Goal: Task Accomplishment & Management: Complete application form

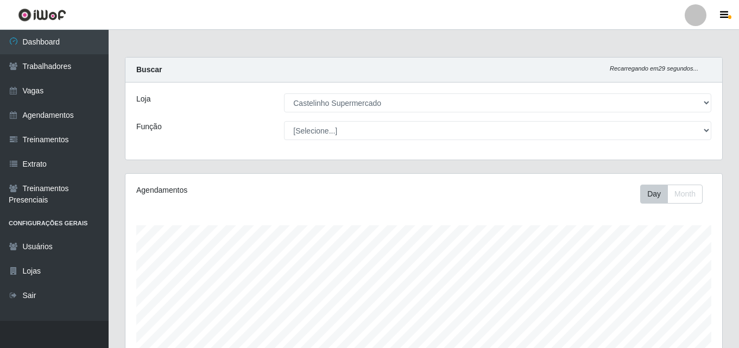
select select "377"
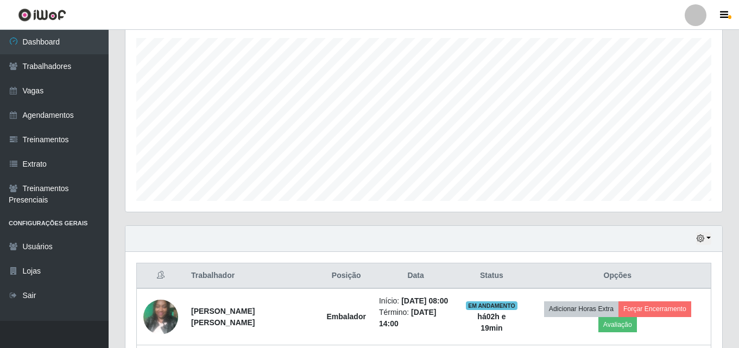
scroll to position [130, 0]
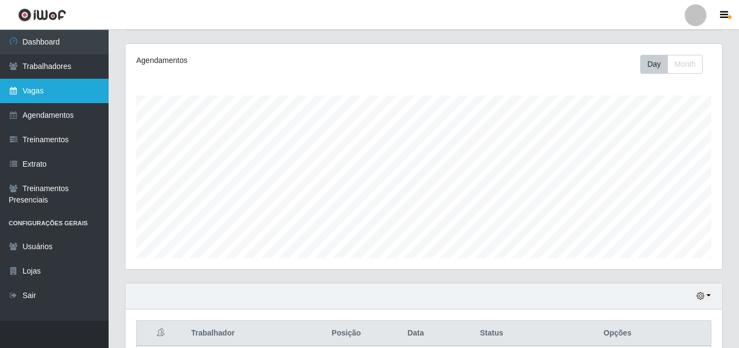
click at [35, 93] on link "Vagas" at bounding box center [54, 91] width 109 height 24
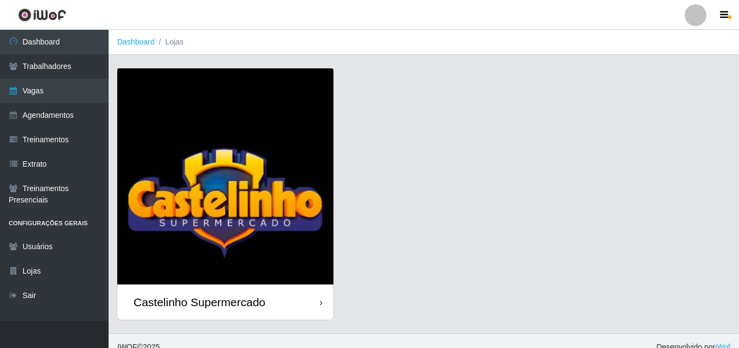
click at [192, 302] on div "Castelinho Supermercado" at bounding box center [200, 302] width 132 height 14
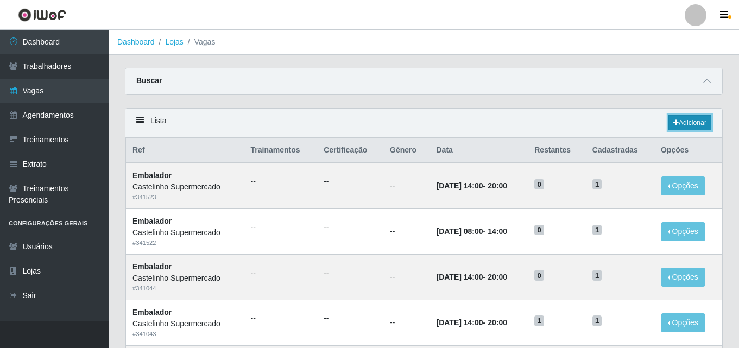
click at [683, 124] on link "Adicionar" at bounding box center [689, 122] width 43 height 15
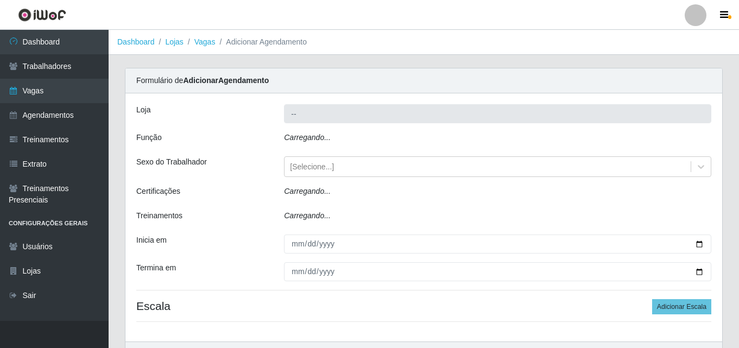
type input "Castelinho Supermercado"
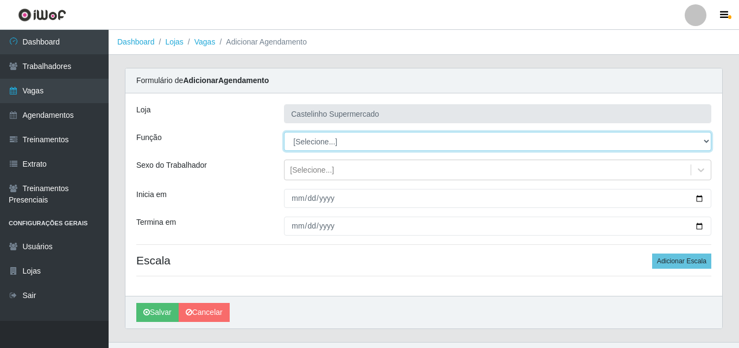
click at [337, 144] on select "[Selecione...] ASG ASG + ASG ++ Balconista de Açougue Balconista de Açougue + B…" at bounding box center [497, 141] width 427 height 19
select select "1"
click at [284, 132] on select "[Selecione...] ASG ASG + ASG ++ Balconista de Açougue Balconista de Açougue + B…" at bounding box center [497, 141] width 427 height 19
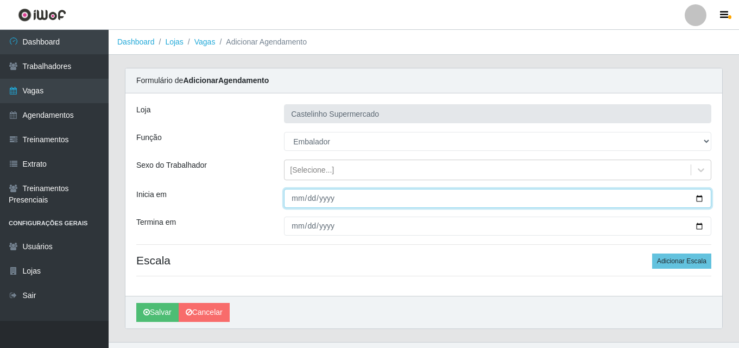
click at [293, 198] on input "Inicia em" at bounding box center [497, 198] width 427 height 19
type input "2025-09-04"
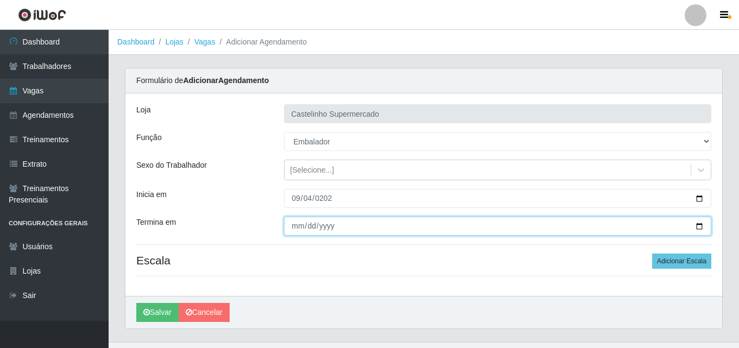
click at [296, 223] on input "Termina em" at bounding box center [497, 226] width 427 height 19
type input "2025-09-04"
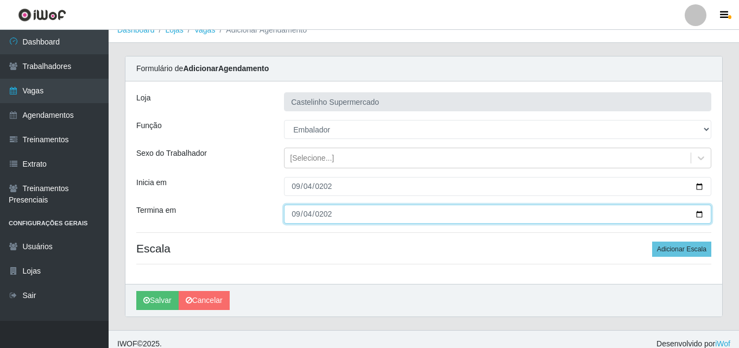
scroll to position [21, 0]
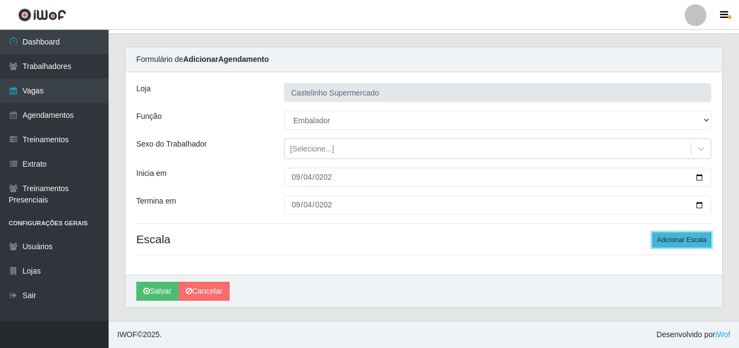
click at [679, 240] on button "Adicionar Escala" at bounding box center [681, 239] width 59 height 15
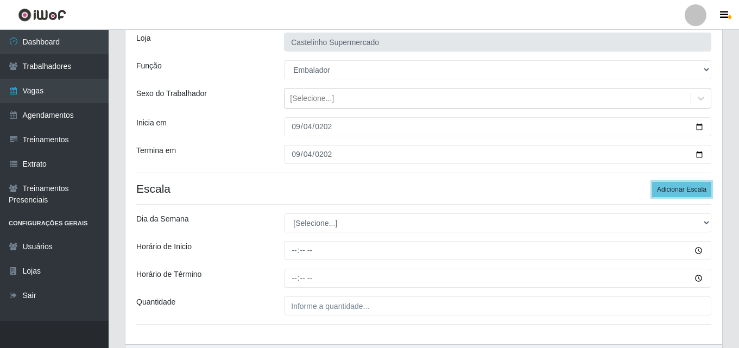
scroll to position [141, 0]
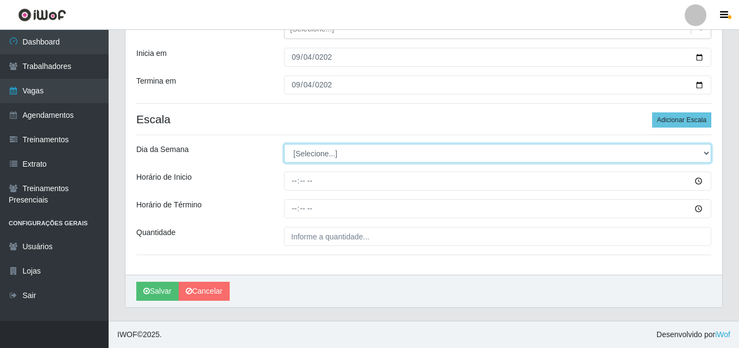
click at [693, 153] on select "[Selecione...] Segunda Terça Quarta Quinta Sexta Sábado Domingo" at bounding box center [497, 153] width 427 height 19
select select "4"
click at [284, 144] on select "[Selecione...] Segunda Terça Quarta Quinta Sexta Sábado Domingo" at bounding box center [497, 153] width 427 height 19
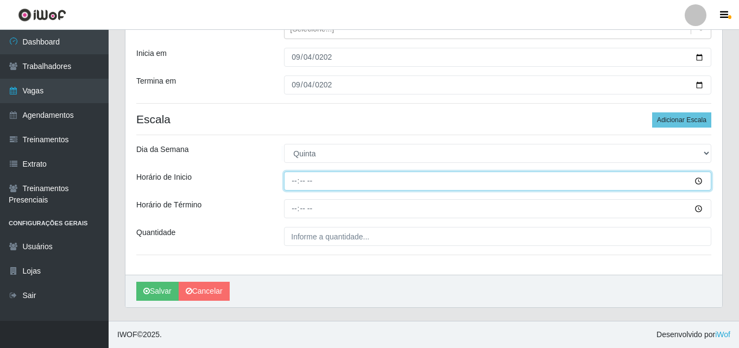
click at [291, 181] on input "Horário de Inicio" at bounding box center [497, 181] width 427 height 19
type input "08:00"
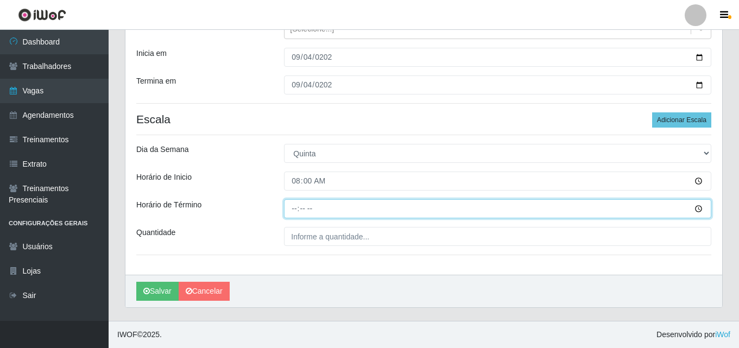
click at [293, 205] on input "Horário de Término" at bounding box center [497, 208] width 427 height 19
type input "14:00"
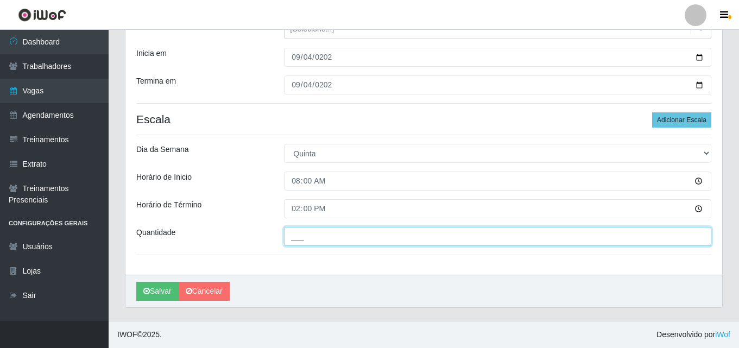
click at [307, 239] on input "___" at bounding box center [497, 236] width 427 height 19
type input "1__"
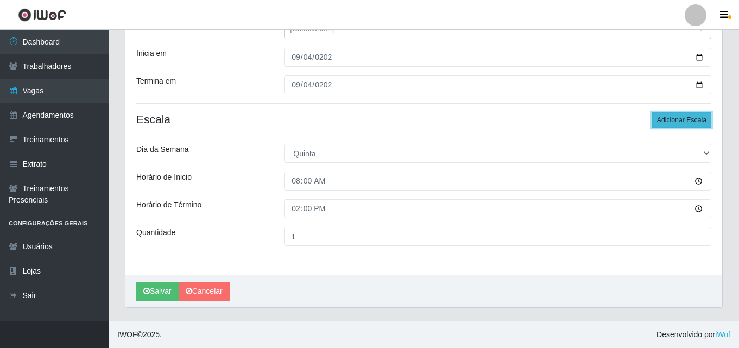
click at [681, 118] on button "Adicionar Escala" at bounding box center [681, 119] width 59 height 15
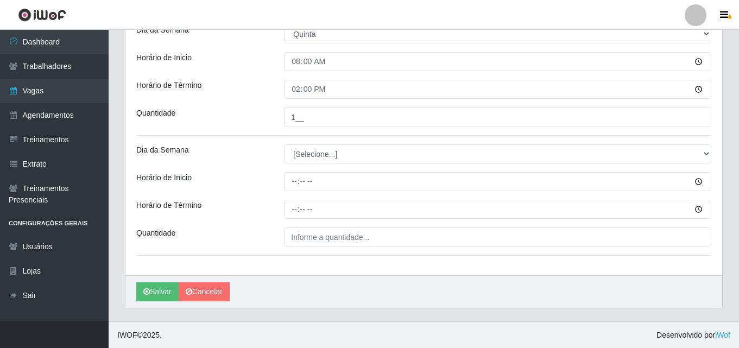
scroll to position [261, 0]
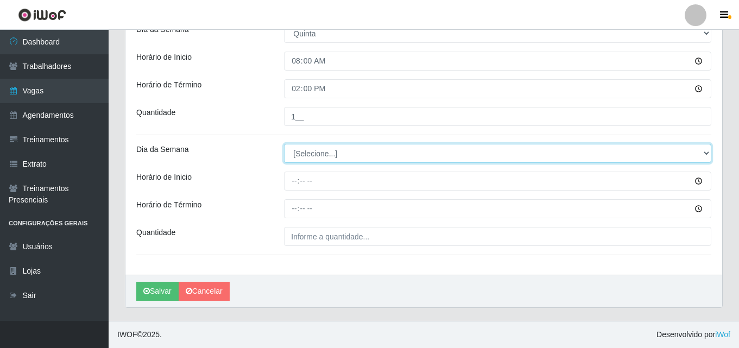
click at [703, 155] on select "[Selecione...] Segunda Terça Quarta Quinta Sexta Sábado Domingo" at bounding box center [497, 153] width 427 height 19
select select "4"
click at [284, 144] on select "[Selecione...] Segunda Terça Quarta Quinta Sexta Sábado Domingo" at bounding box center [497, 153] width 427 height 19
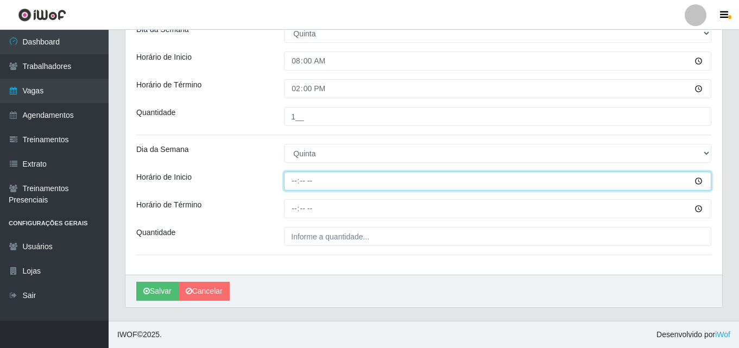
click at [291, 179] on input "Horário de Inicio" at bounding box center [497, 181] width 427 height 19
type input "14:00"
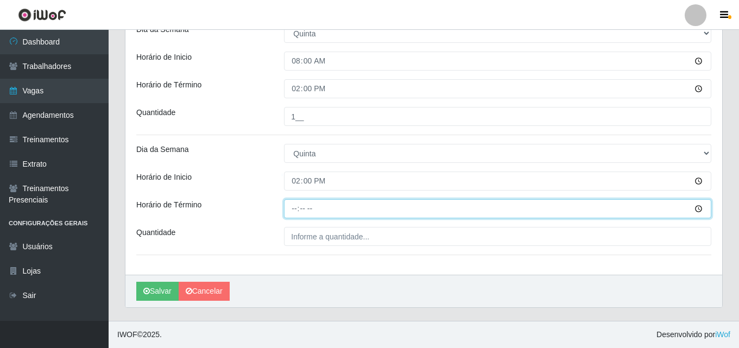
click at [293, 206] on input "Horário de Término" at bounding box center [497, 208] width 427 height 19
type input "20:00"
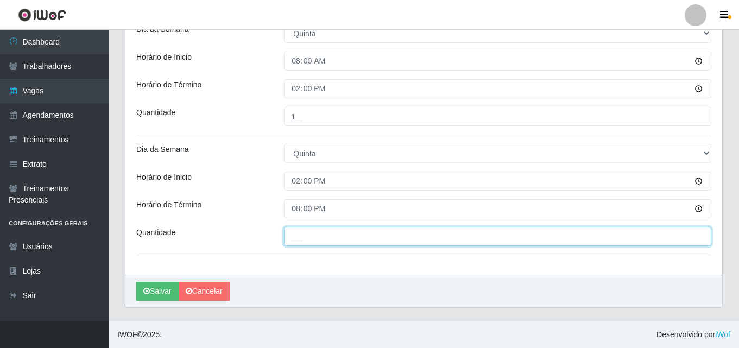
click at [303, 239] on input "___" at bounding box center [497, 236] width 427 height 19
click at [291, 237] on input "___" at bounding box center [497, 236] width 427 height 19
type input "1__"
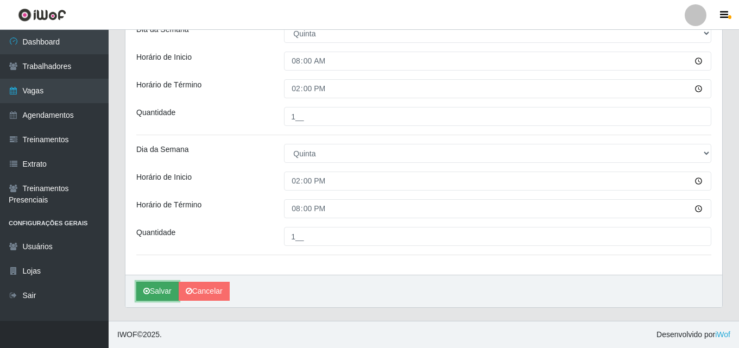
click at [162, 293] on button "Salvar" at bounding box center [157, 291] width 42 height 19
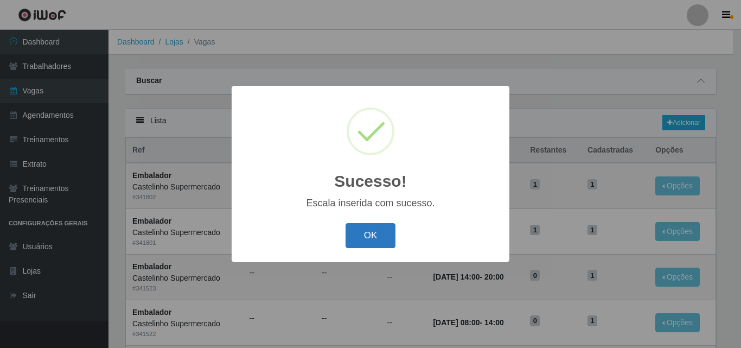
click at [373, 242] on button "OK" at bounding box center [371, 236] width 50 height 26
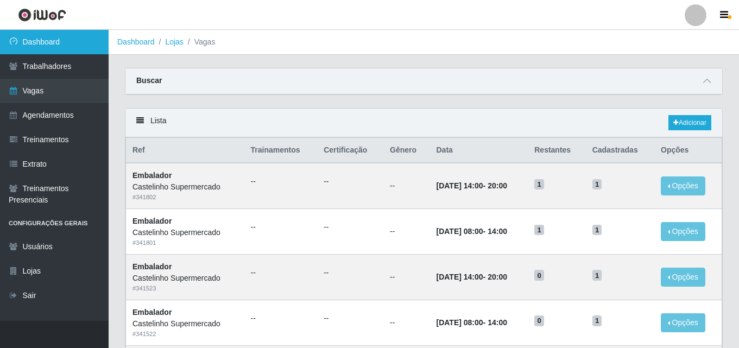
click at [43, 41] on link "Dashboard" at bounding box center [54, 42] width 109 height 24
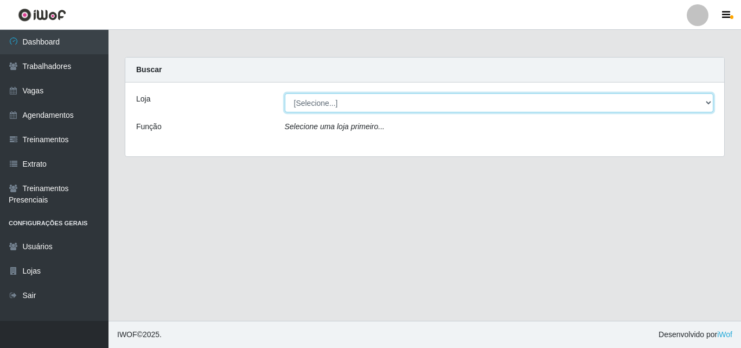
click at [337, 104] on select "[Selecione...] Castelinho Supermercado" at bounding box center [499, 102] width 429 height 19
select select "377"
click at [285, 93] on select "[Selecione...] Castelinho Supermercado" at bounding box center [499, 102] width 429 height 19
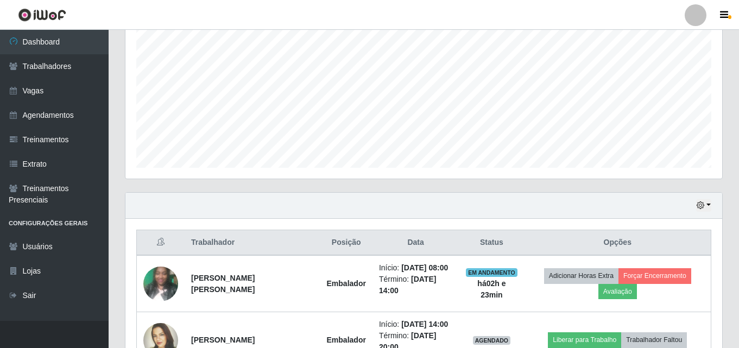
scroll to position [75, 0]
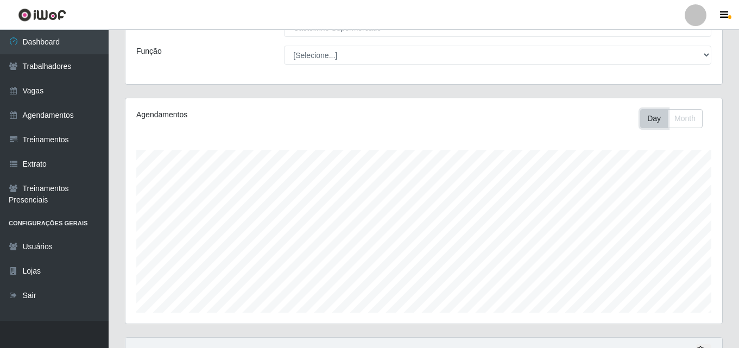
click at [648, 118] on button "Day" at bounding box center [654, 118] width 28 height 19
click at [654, 115] on button "Day" at bounding box center [654, 118] width 28 height 19
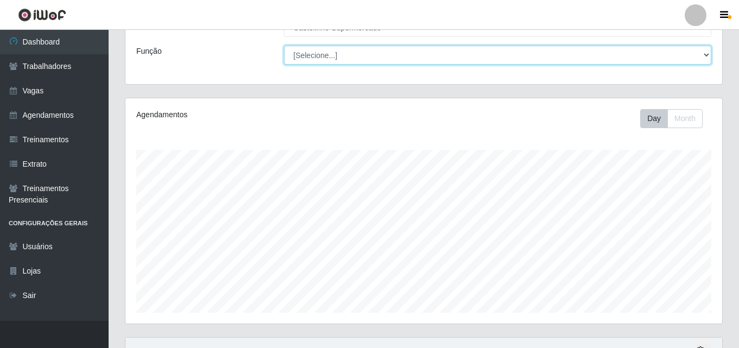
click at [705, 58] on select "[Selecione...] ASG ASG + ASG ++ Balconista de Açougue Balconista de Açougue + B…" at bounding box center [497, 55] width 427 height 19
select select "1"
click at [284, 46] on select "[Selecione...] ASG ASG + ASG ++ Balconista de Açougue Balconista de Açougue + B…" at bounding box center [497, 55] width 427 height 19
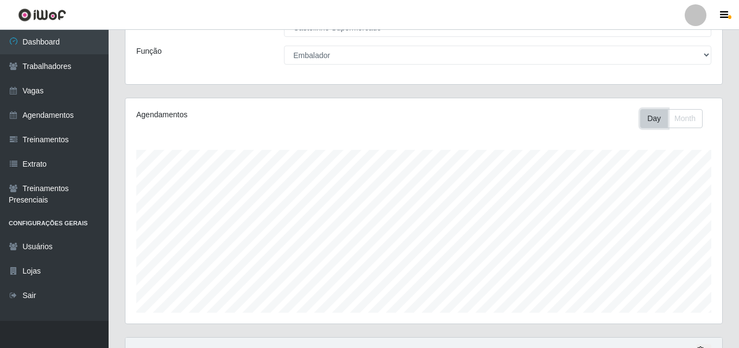
click at [650, 119] on button "Day" at bounding box center [654, 118] width 28 height 19
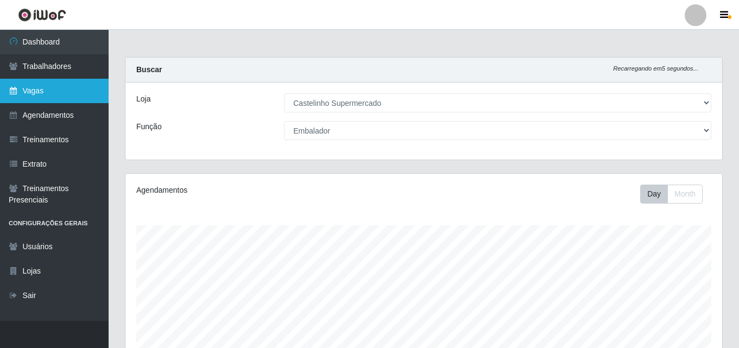
click at [35, 90] on link "Vagas" at bounding box center [54, 91] width 109 height 24
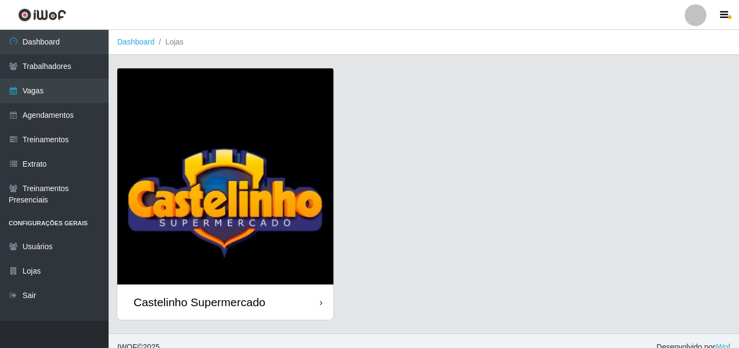
click at [186, 295] on div "Castelinho Supermercado" at bounding box center [200, 302] width 132 height 14
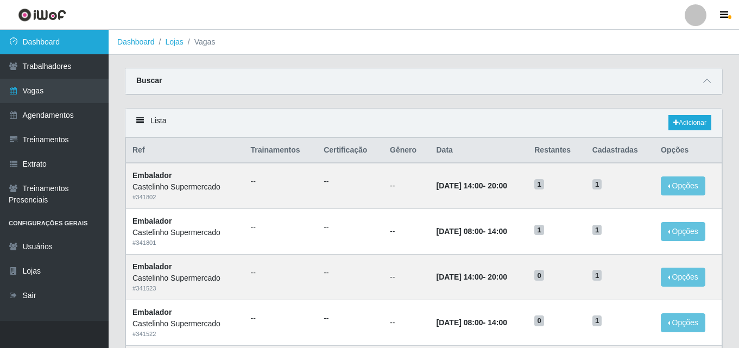
click at [31, 42] on link "Dashboard" at bounding box center [54, 42] width 109 height 24
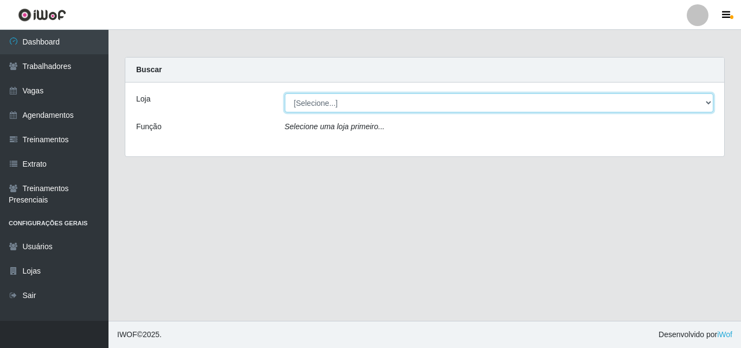
click at [710, 105] on select "[Selecione...] Castelinho Supermercado" at bounding box center [499, 102] width 429 height 19
select select "377"
click at [285, 93] on select "[Selecione...] Castelinho Supermercado" at bounding box center [499, 102] width 429 height 19
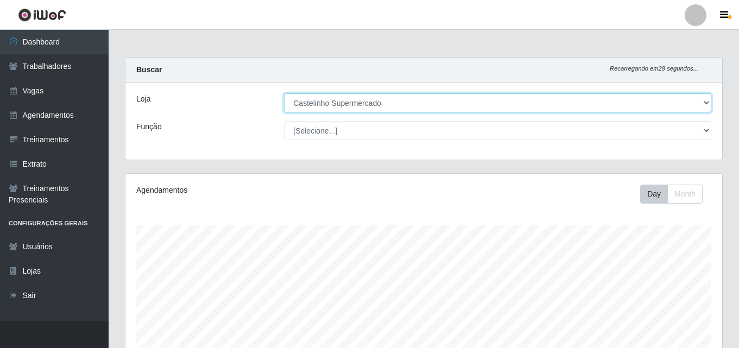
scroll to position [225, 597]
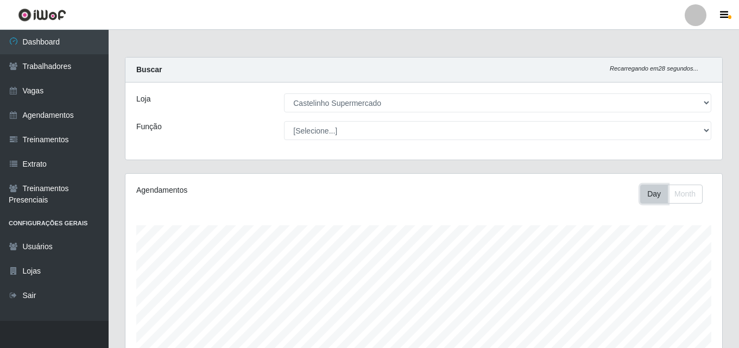
click at [651, 196] on button "Day" at bounding box center [654, 194] width 28 height 19
click at [684, 192] on button "Month" at bounding box center [684, 194] width 35 height 19
click at [651, 193] on button "Day" at bounding box center [654, 194] width 28 height 19
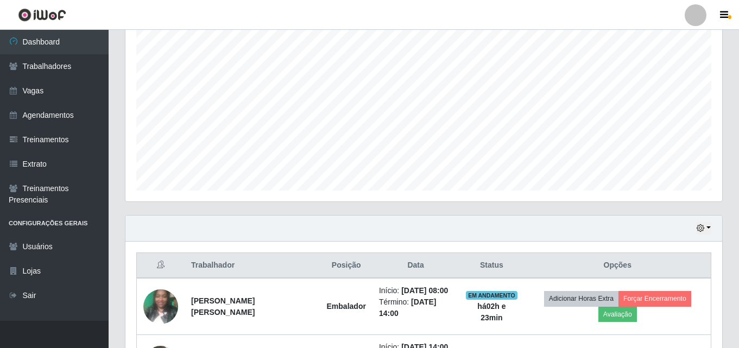
scroll to position [109, 0]
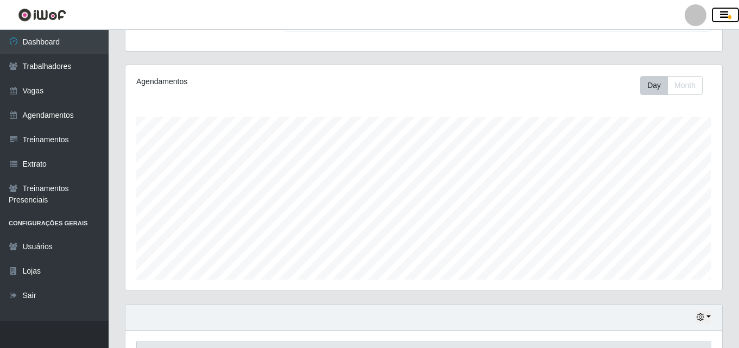
click at [726, 15] on icon "button" at bounding box center [724, 15] width 8 height 10
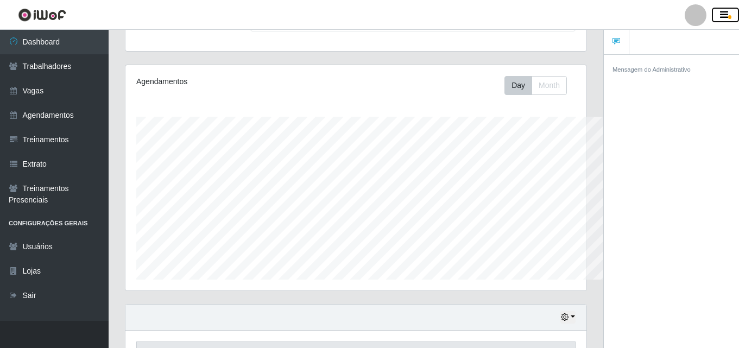
scroll to position [542579, 542343]
click at [726, 15] on icon "button" at bounding box center [724, 15] width 8 height 10
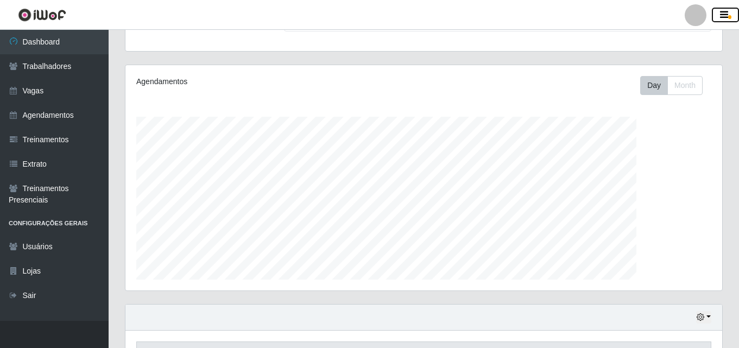
scroll to position [225, 597]
click at [658, 86] on button "Day" at bounding box center [654, 85] width 28 height 19
click at [657, 86] on button "Day" at bounding box center [654, 85] width 28 height 19
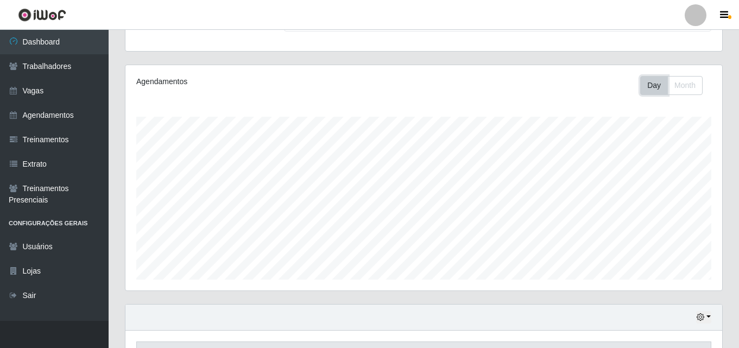
click at [657, 86] on button "Day" at bounding box center [654, 85] width 28 height 19
click at [654, 86] on button "Day" at bounding box center [654, 85] width 28 height 19
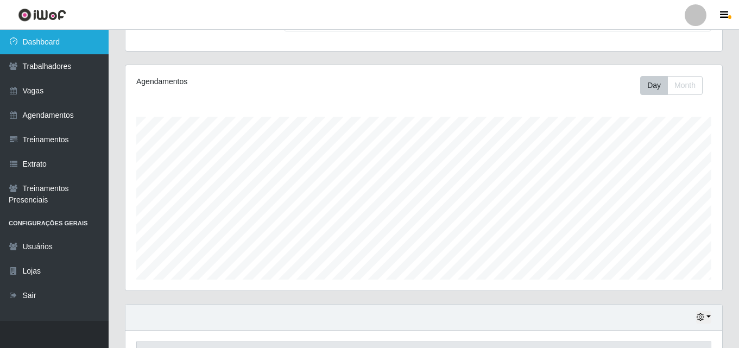
click at [52, 41] on link "Dashboard" at bounding box center [54, 42] width 109 height 24
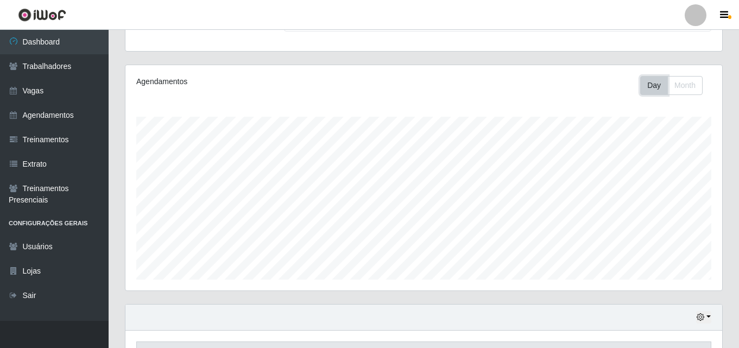
click at [655, 81] on button "Day" at bounding box center [654, 85] width 28 height 19
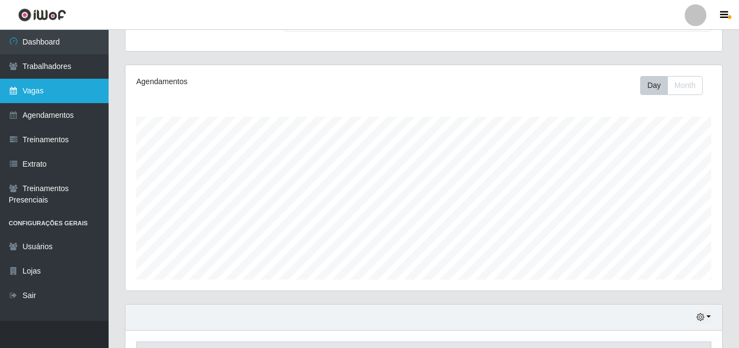
click at [21, 91] on link "Vagas" at bounding box center [54, 91] width 109 height 24
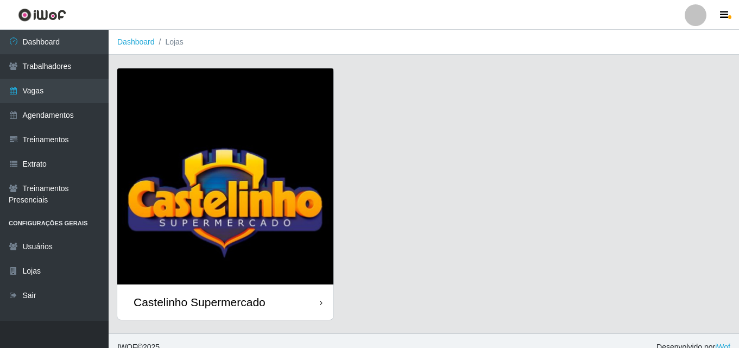
click at [213, 304] on div "Castelinho Supermercado" at bounding box center [200, 302] width 132 height 14
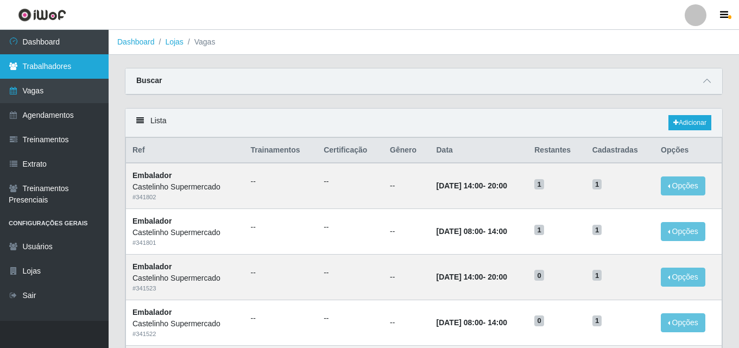
click at [52, 68] on link "Trabalhadores" at bounding box center [54, 66] width 109 height 24
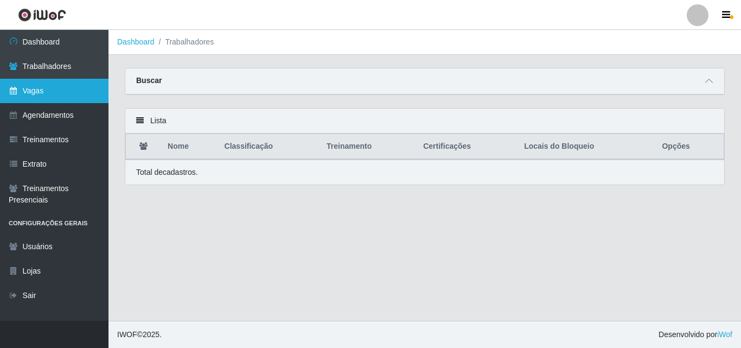
click at [33, 91] on link "Vagas" at bounding box center [54, 91] width 109 height 24
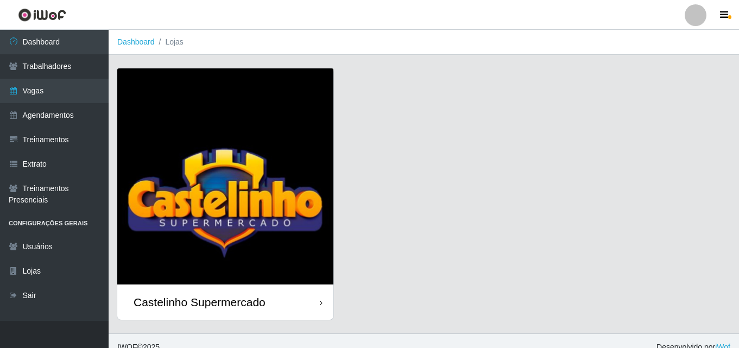
click at [169, 300] on div "Castelinho Supermercado" at bounding box center [200, 302] width 132 height 14
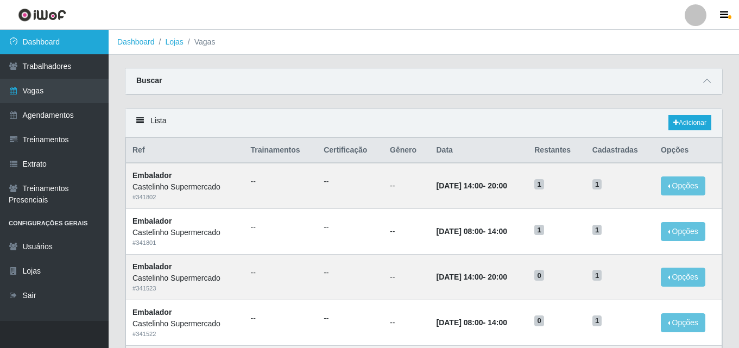
click at [37, 39] on link "Dashboard" at bounding box center [54, 42] width 109 height 24
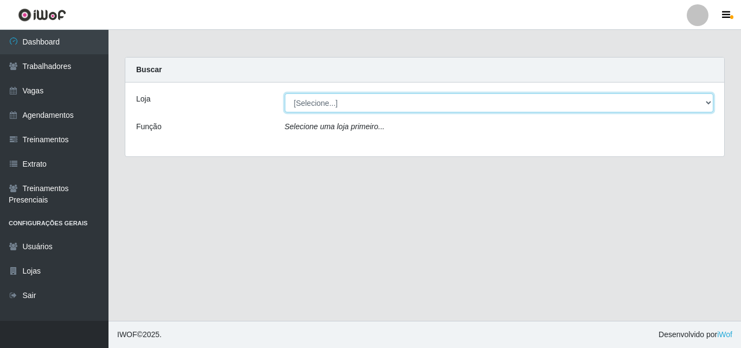
click at [385, 98] on select "[Selecione...] Castelinho Supermercado" at bounding box center [499, 102] width 429 height 19
select select "377"
click at [285, 93] on select "[Selecione...] Castelinho Supermercado" at bounding box center [499, 102] width 429 height 19
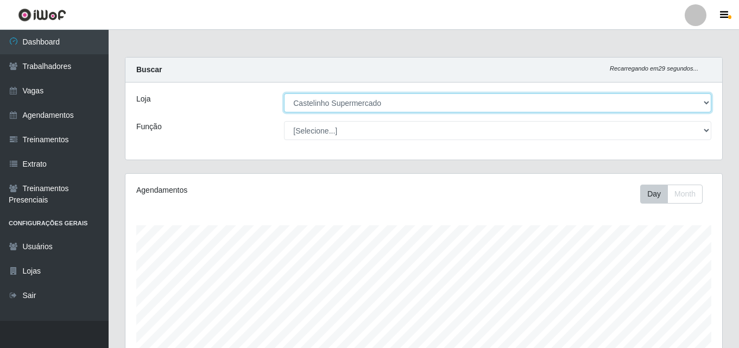
scroll to position [225, 597]
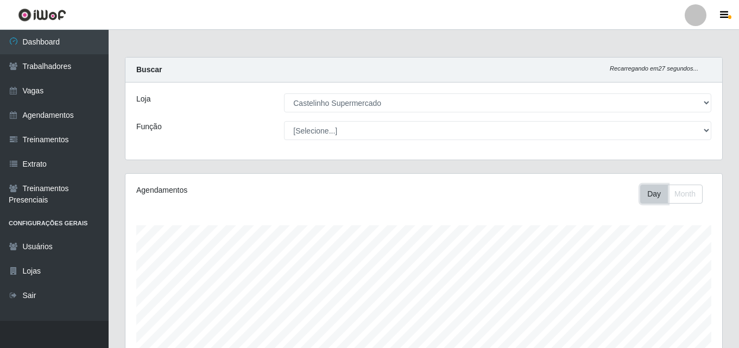
click at [649, 190] on button "Day" at bounding box center [654, 194] width 28 height 19
click at [649, 191] on button "Day" at bounding box center [654, 194] width 28 height 19
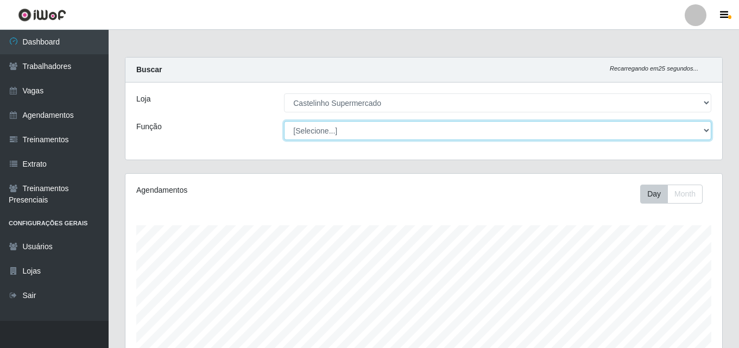
click at [695, 126] on select "[Selecione...] ASG ASG + ASG ++ Balconista de Açougue Balconista de Açougue + B…" at bounding box center [497, 130] width 427 height 19
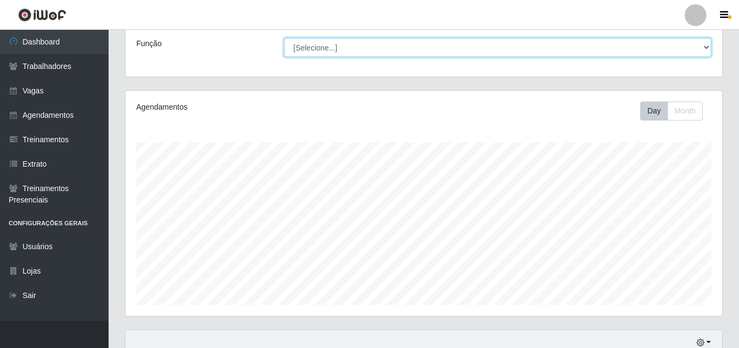
scroll to position [0, 0]
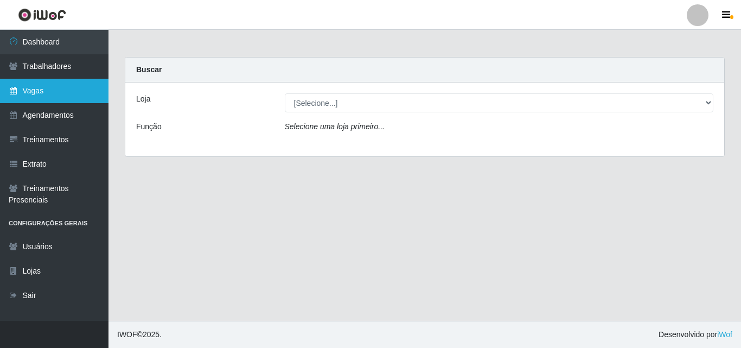
click at [27, 90] on link "Vagas" at bounding box center [54, 91] width 109 height 24
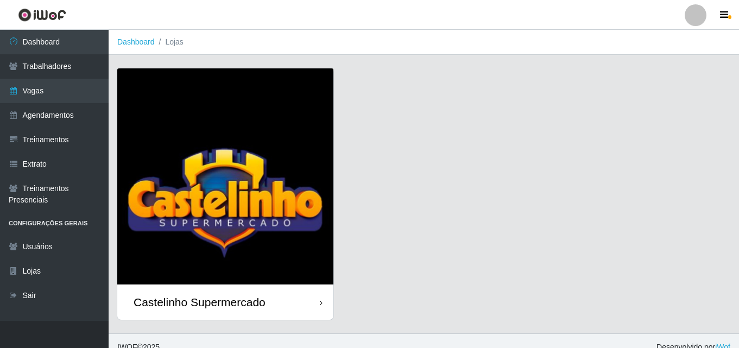
click at [229, 301] on div "Castelinho Supermercado" at bounding box center [200, 302] width 132 height 14
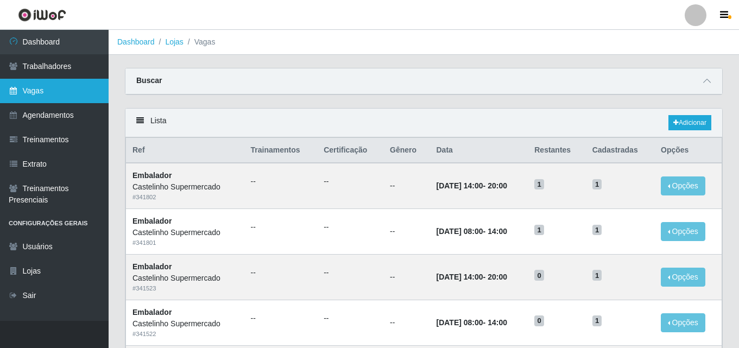
click at [28, 94] on link "Vagas" at bounding box center [54, 91] width 109 height 24
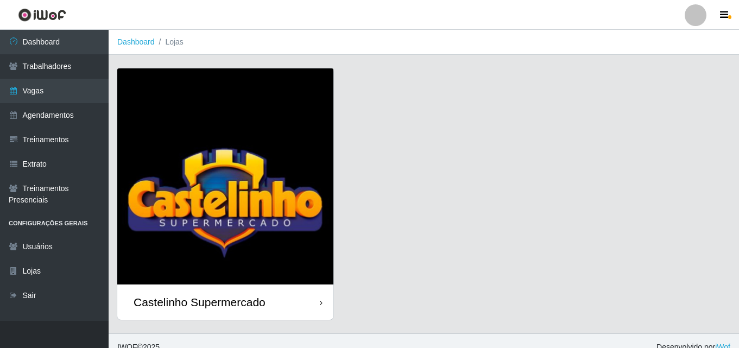
click at [165, 301] on div "Castelinho Supermercado" at bounding box center [200, 302] width 132 height 14
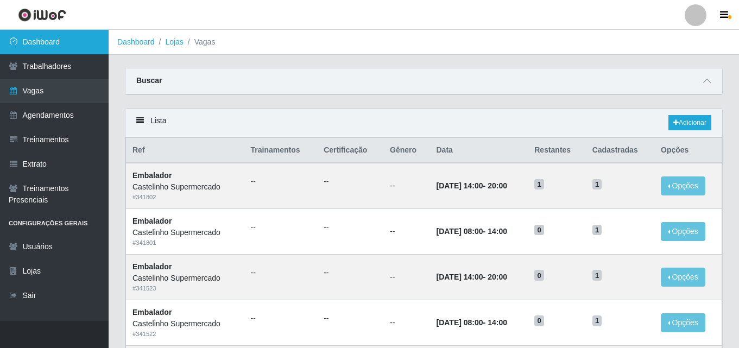
click at [27, 46] on link "Dashboard" at bounding box center [54, 42] width 109 height 24
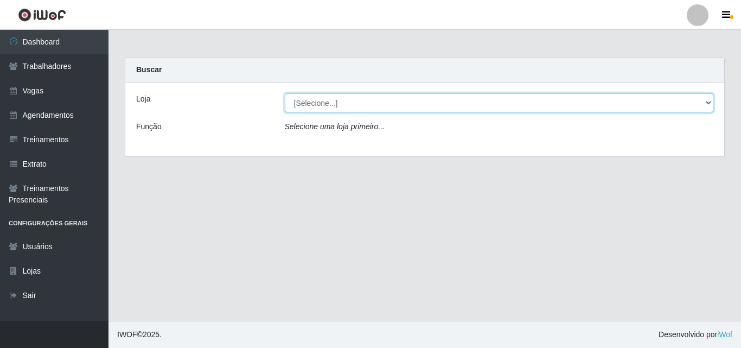
click at [684, 102] on select "[Selecione...] Castelinho Supermercado" at bounding box center [499, 102] width 429 height 19
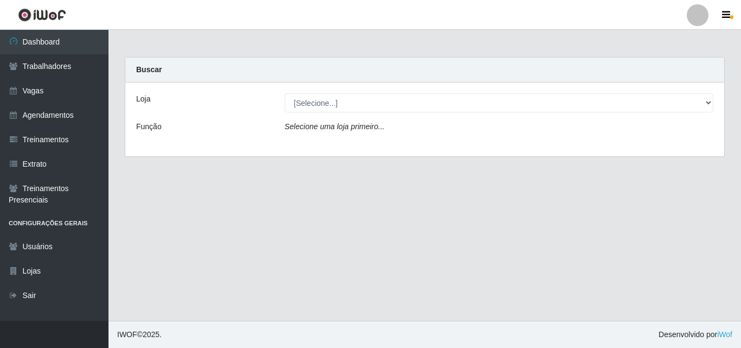
click at [595, 144] on div "Loja [Selecione...] Castelinho Supermercado Função Selecione uma loja primeiro.…" at bounding box center [424, 120] width 599 height 74
click at [402, 138] on div "Loja [Selecione...] Castelinho Supermercado Função Selecione uma loja primeiro.…" at bounding box center [424, 120] width 599 height 74
click at [390, 123] on div "Selecione uma loja primeiro..." at bounding box center [500, 129] width 446 height 16
click at [353, 131] on icon "Selecione uma loja primeiro..." at bounding box center [335, 126] width 100 height 9
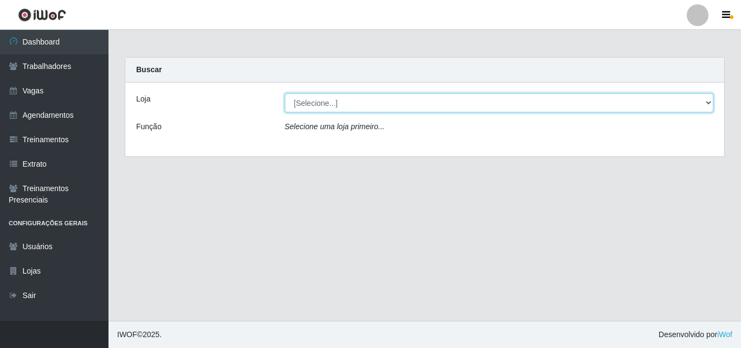
click at [707, 105] on select "[Selecione...] Castelinho Supermercado" at bounding box center [499, 102] width 429 height 19
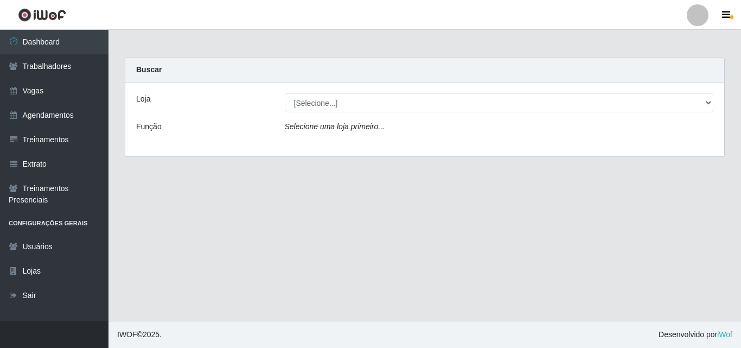
click at [553, 146] on div "Loja [Selecione...] Castelinho Supermercado Função Selecione uma loja primeiro.…" at bounding box center [424, 120] width 599 height 74
click at [306, 122] on icon "Selecione uma loja primeiro..." at bounding box center [335, 126] width 100 height 9
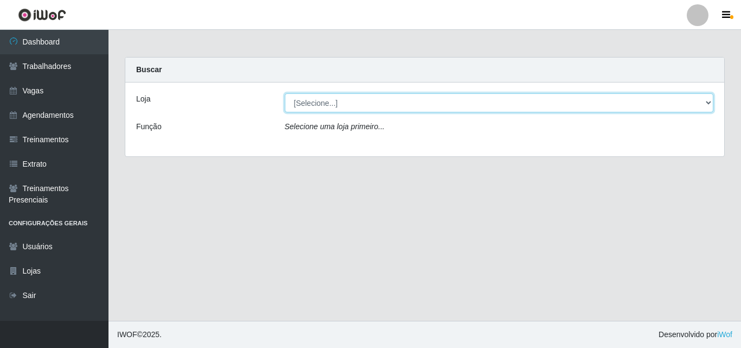
click at [710, 100] on select "[Selecione...] Castelinho Supermercado" at bounding box center [499, 102] width 429 height 19
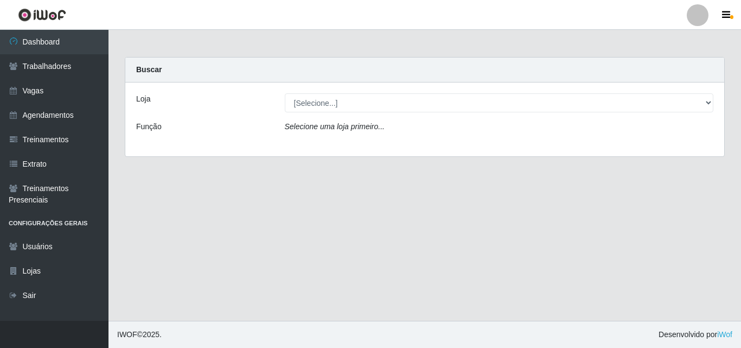
click at [625, 144] on div "Loja [Selecione...] Castelinho Supermercado Função Selecione uma loja primeiro.…" at bounding box center [424, 120] width 599 height 74
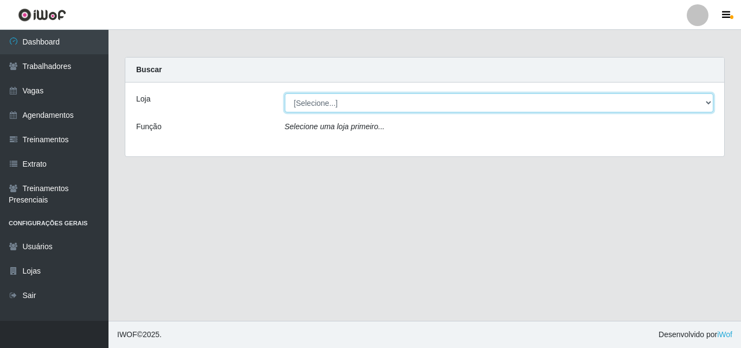
click at [708, 101] on select "[Selecione...] Castelinho Supermercado" at bounding box center [499, 102] width 429 height 19
select select "377"
click at [285, 93] on select "[Selecione...] Castelinho Supermercado" at bounding box center [499, 102] width 429 height 19
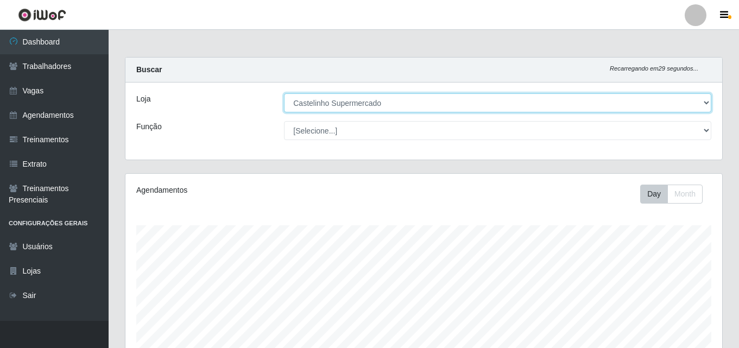
scroll to position [225, 597]
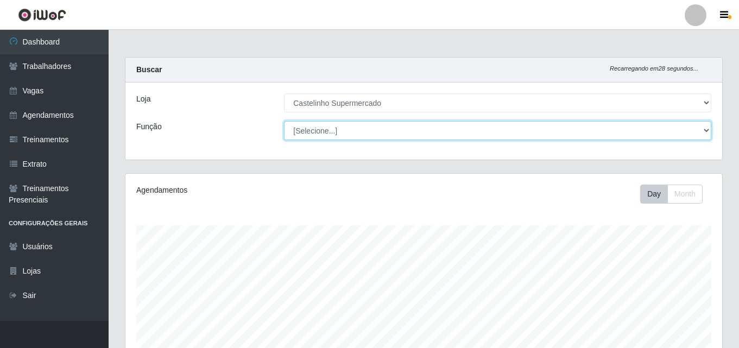
click at [337, 131] on select "[Selecione...] ASG ASG + ASG ++ Balconista de Açougue Balconista de Açougue + B…" at bounding box center [497, 130] width 427 height 19
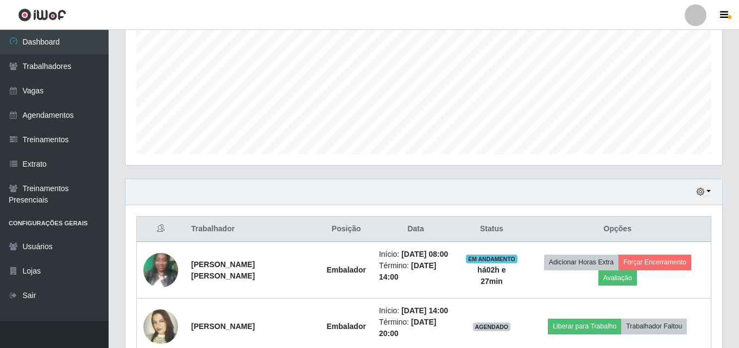
scroll to position [75, 0]
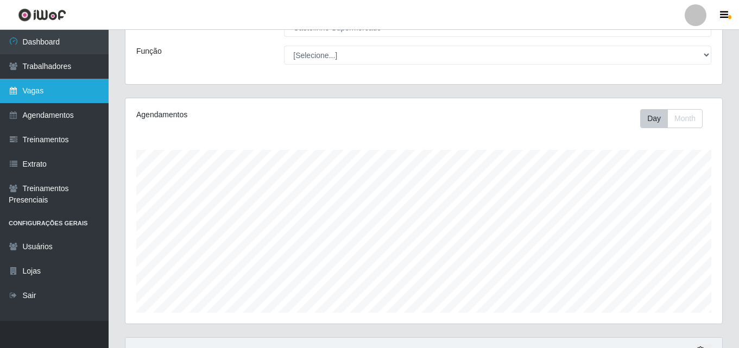
click at [30, 90] on link "Vagas" at bounding box center [54, 91] width 109 height 24
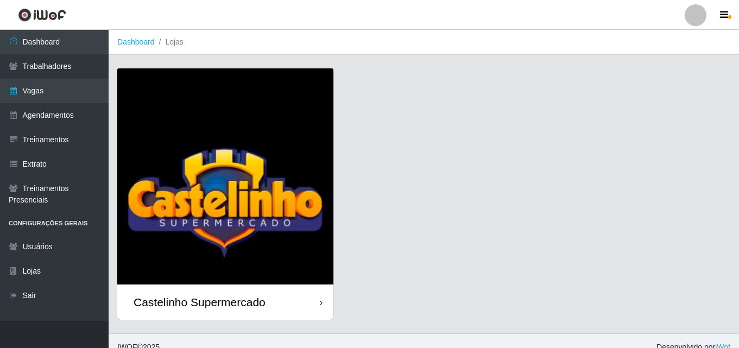
click at [185, 308] on div "Castelinho Supermercado" at bounding box center [200, 302] width 132 height 14
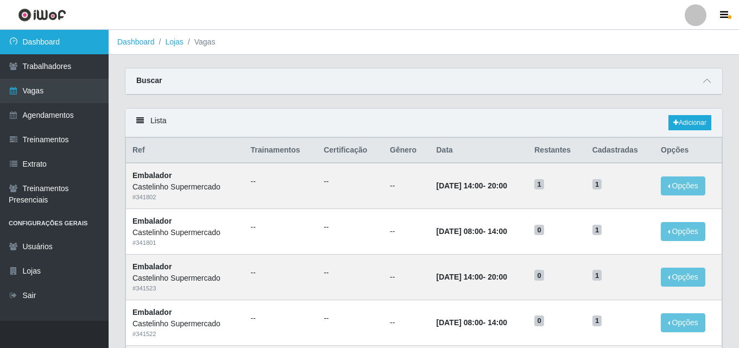
click at [45, 41] on link "Dashboard" at bounding box center [54, 42] width 109 height 24
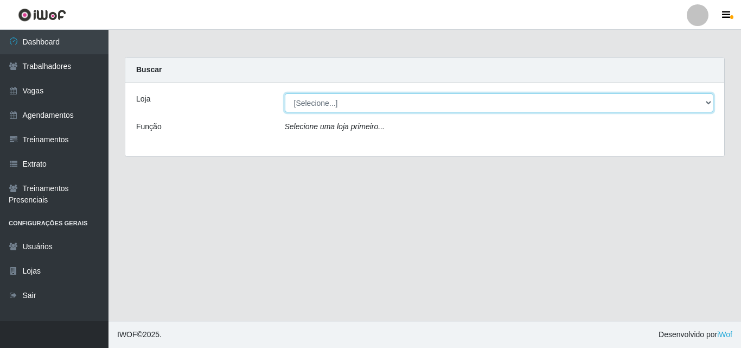
click at [673, 104] on select "[Selecione...] Castelinho Supermercado" at bounding box center [499, 102] width 429 height 19
select select "377"
click at [285, 93] on select "[Selecione...] Castelinho Supermercado" at bounding box center [499, 102] width 429 height 19
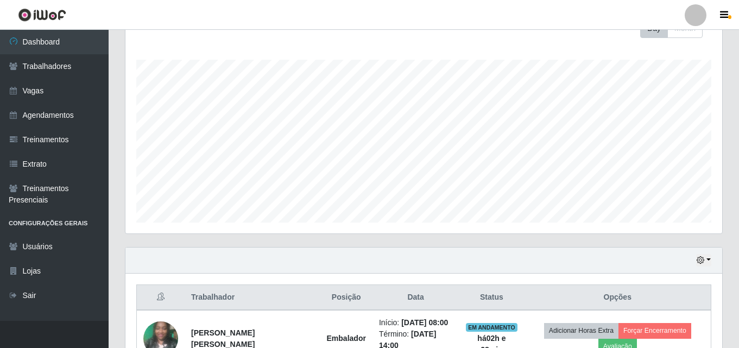
scroll to position [54, 0]
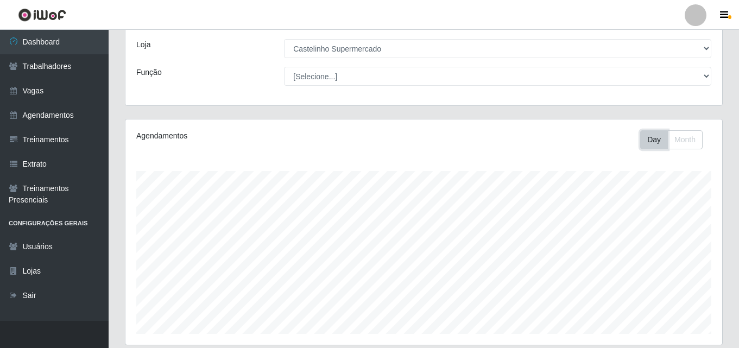
click at [656, 136] on button "Day" at bounding box center [654, 139] width 28 height 19
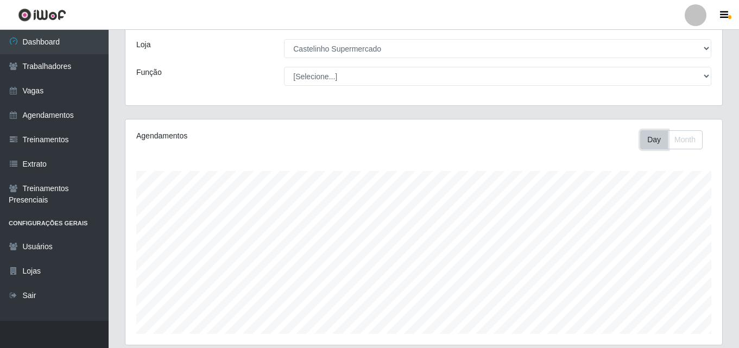
click at [656, 136] on button "Day" at bounding box center [654, 139] width 28 height 19
click at [692, 15] on div at bounding box center [695, 15] width 22 height 22
click at [481, 64] on div "Loja [Selecione...] Castelinho Supermercado Função [Selecione...] ASG ASG + ASG…" at bounding box center [423, 66] width 597 height 77
click at [652, 142] on button "Day" at bounding box center [654, 139] width 28 height 19
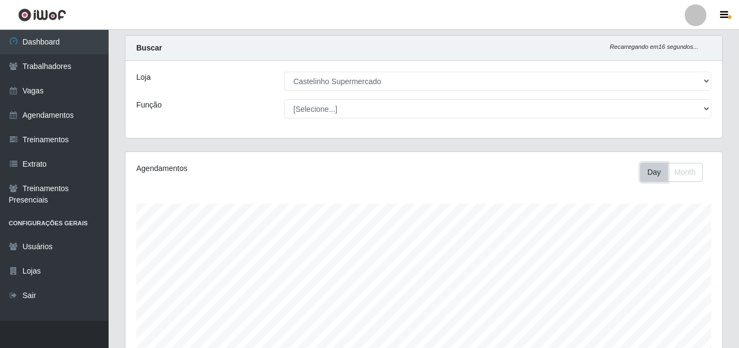
scroll to position [21, 0]
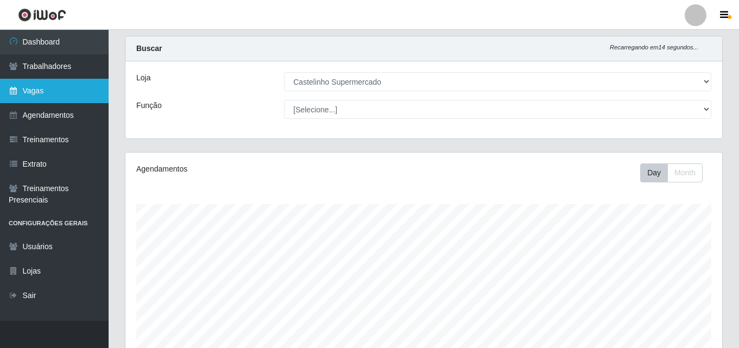
click at [26, 90] on link "Vagas" at bounding box center [54, 91] width 109 height 24
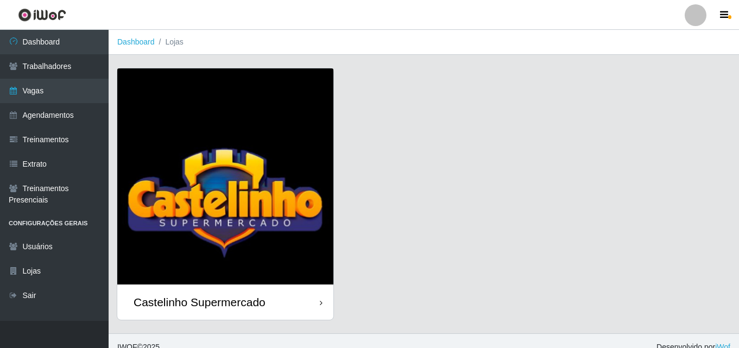
click at [207, 295] on div "Castelinho Supermercado" at bounding box center [225, 301] width 216 height 35
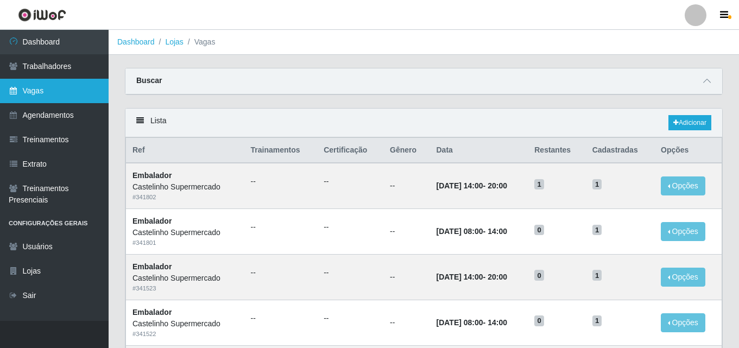
click at [36, 89] on link "Vagas" at bounding box center [54, 91] width 109 height 24
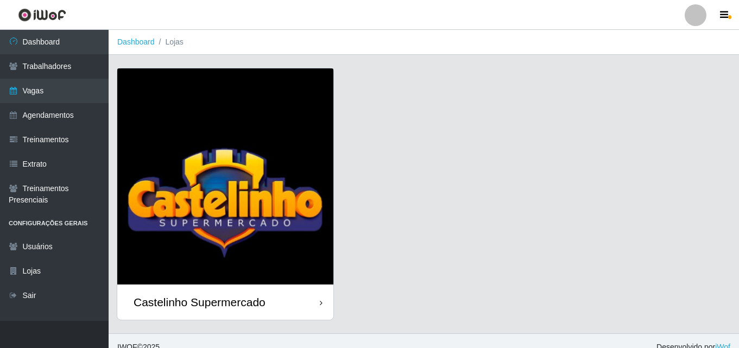
click at [170, 300] on div "Castelinho Supermercado" at bounding box center [200, 302] width 132 height 14
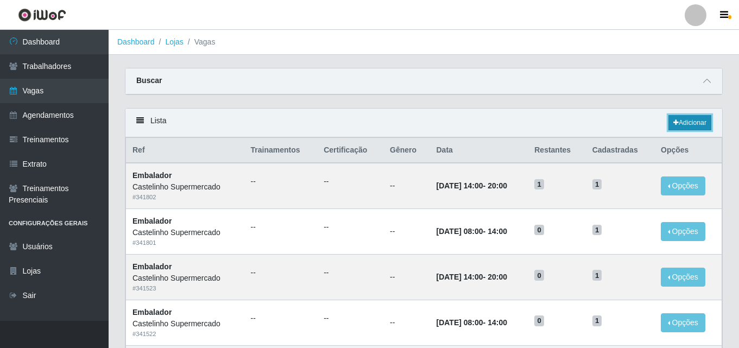
click at [688, 122] on link "Adicionar" at bounding box center [689, 122] width 43 height 15
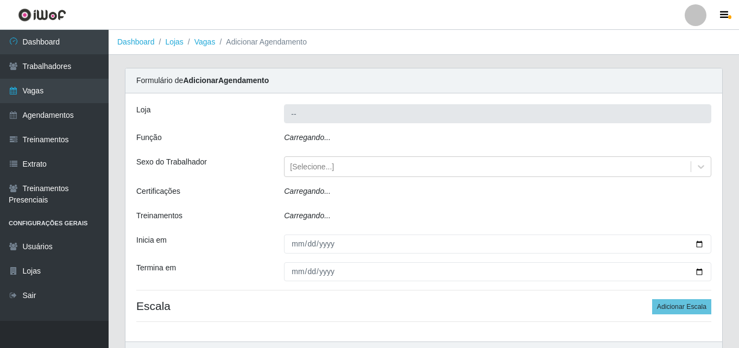
type input "Castelinho Supermercado"
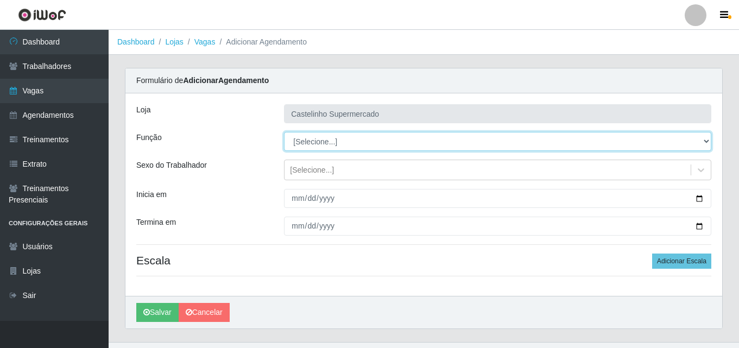
click at [327, 141] on select "[Selecione...] ASG ASG + ASG ++ Balconista de Açougue Balconista de Açougue + B…" at bounding box center [497, 141] width 427 height 19
select select "1"
click at [284, 132] on select "[Selecione...] ASG ASG + ASG ++ Balconista de Açougue Balconista de Açougue + B…" at bounding box center [497, 141] width 427 height 19
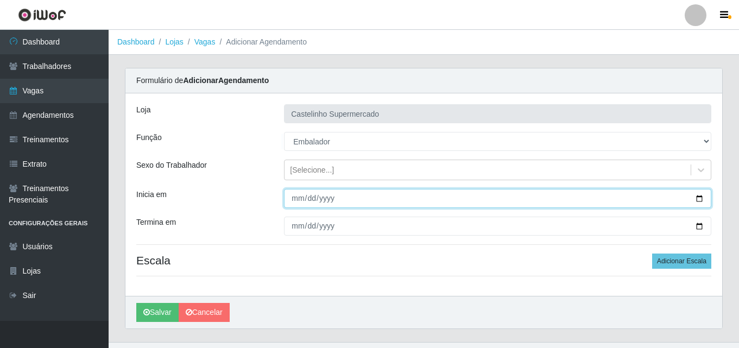
click at [300, 199] on input "Inicia em" at bounding box center [497, 198] width 427 height 19
type input "[DATE]"
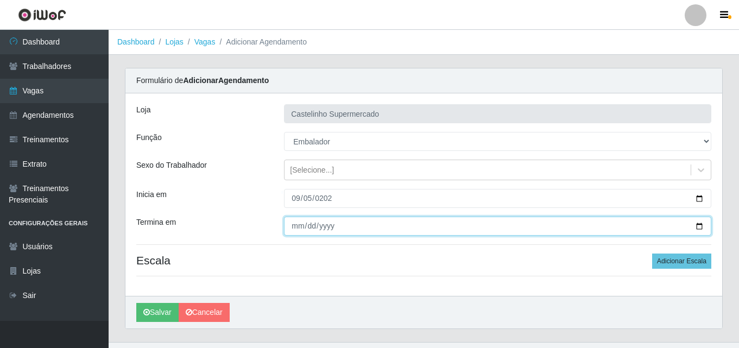
click at [293, 229] on input "Termina em" at bounding box center [497, 226] width 427 height 19
type input "[DATE]"
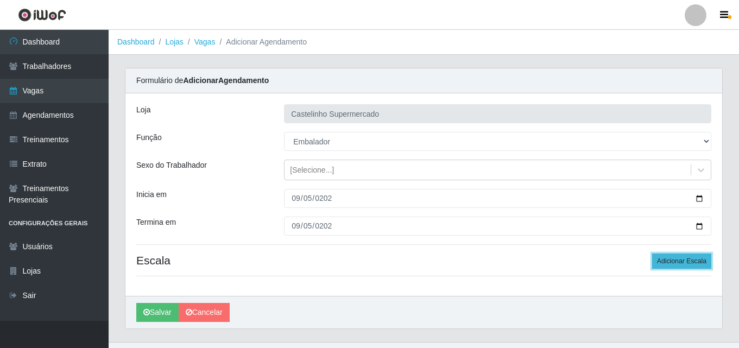
click at [680, 257] on button "Adicionar Escala" at bounding box center [681, 260] width 59 height 15
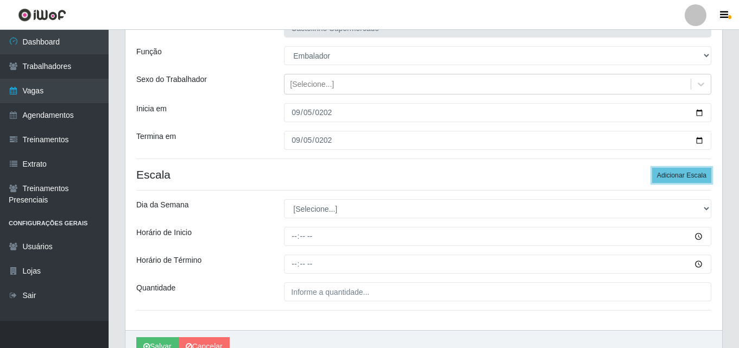
scroll to position [141, 0]
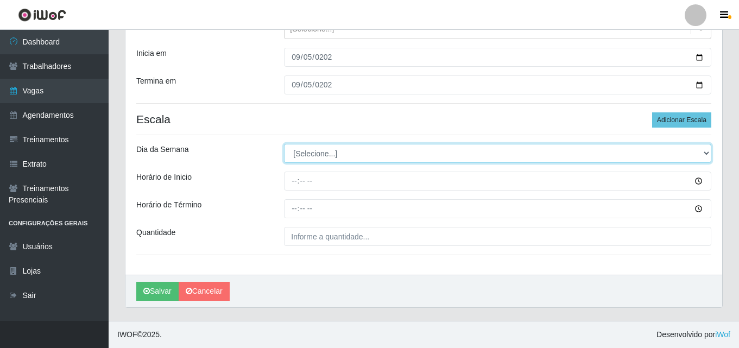
click at [704, 153] on select "[Selecione...] Segunda Terça Quarta Quinta Sexta Sábado Domingo" at bounding box center [497, 153] width 427 height 19
select select "5"
click at [284, 144] on select "[Selecione...] Segunda Terça Quarta Quinta Sexta Sábado Domingo" at bounding box center [497, 153] width 427 height 19
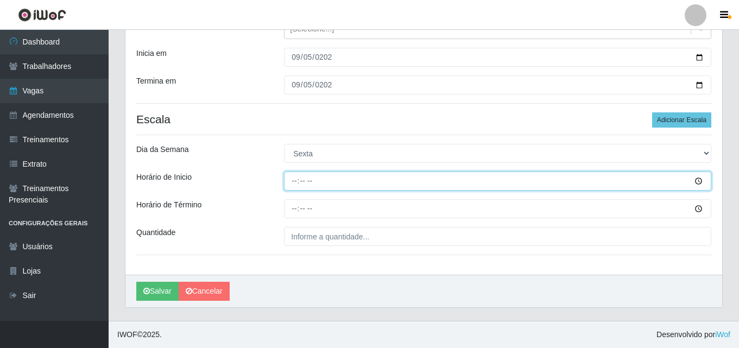
click at [296, 183] on input "Horário de Inicio" at bounding box center [497, 181] width 427 height 19
type input "08:00"
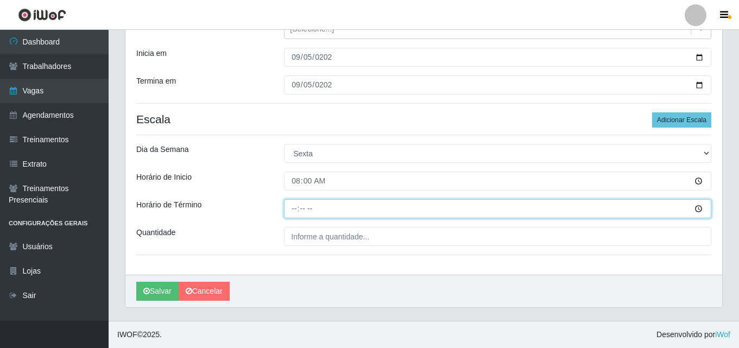
click at [296, 208] on input "Horário de Término" at bounding box center [497, 208] width 427 height 19
type input "14:00"
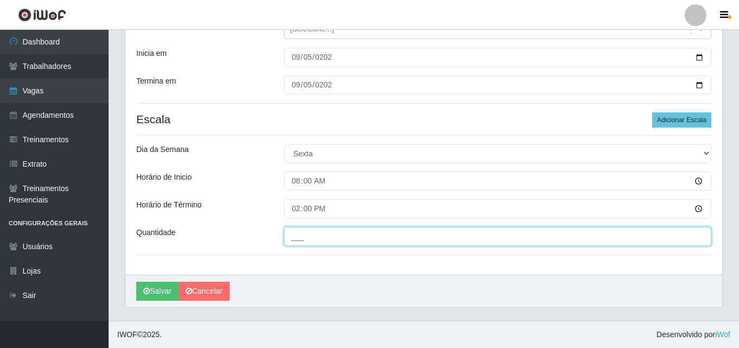
click at [316, 238] on input "___" at bounding box center [497, 236] width 427 height 19
type input "1__"
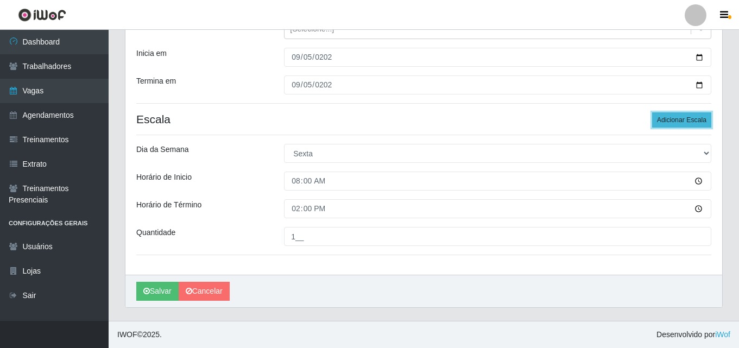
click at [683, 120] on button "Adicionar Escala" at bounding box center [681, 119] width 59 height 15
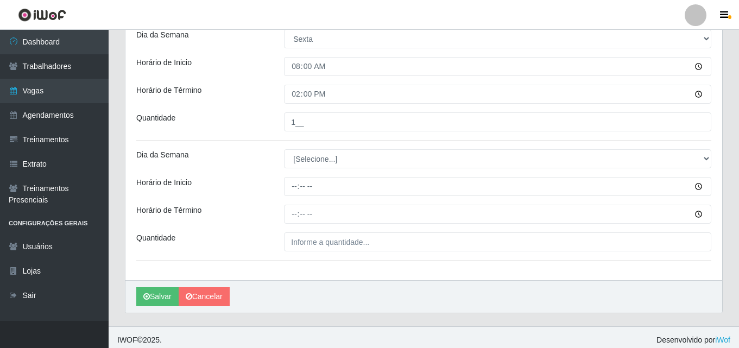
scroll to position [261, 0]
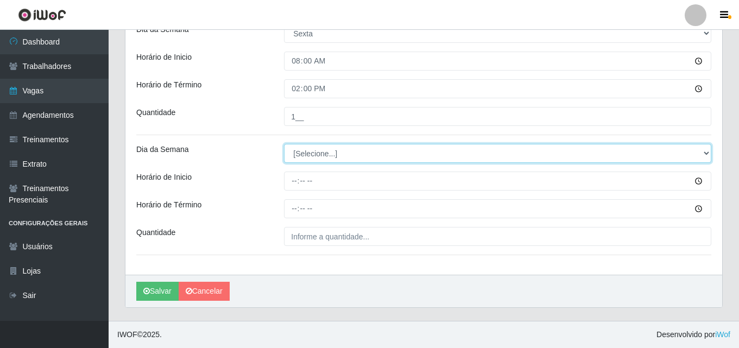
click at [341, 156] on select "[Selecione...] Segunda Terça Quarta Quinta Sexta Sábado Domingo" at bounding box center [497, 153] width 427 height 19
select select "5"
click at [284, 144] on select "[Selecione...] Segunda Terça Quarta Quinta Sexta Sábado Domingo" at bounding box center [497, 153] width 427 height 19
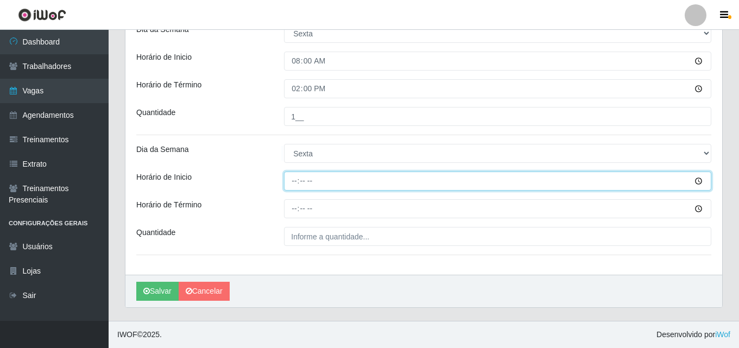
click at [293, 179] on input "Horário de Inicio" at bounding box center [497, 181] width 427 height 19
type input "14:00"
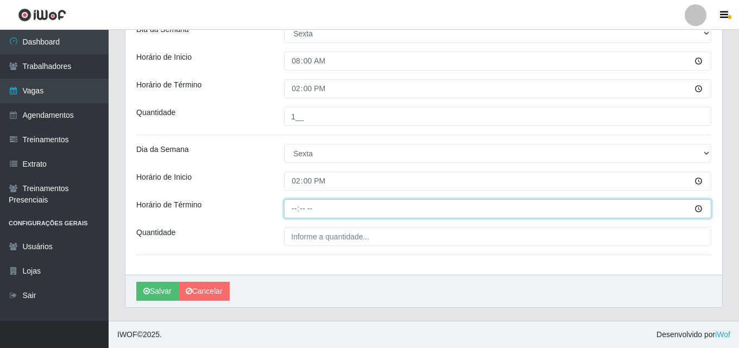
click at [291, 209] on input "Horário de Término" at bounding box center [497, 208] width 427 height 19
type input "20:00"
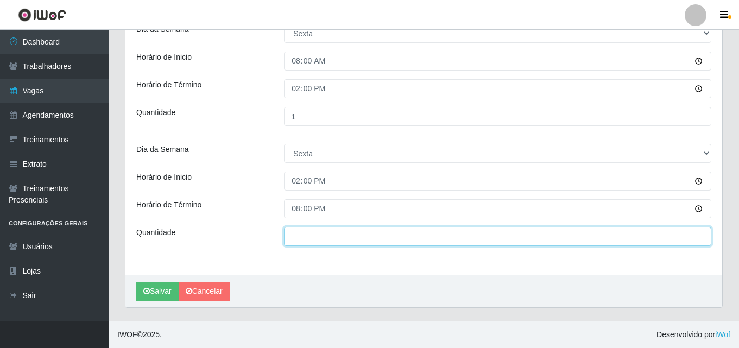
click at [295, 241] on input "___" at bounding box center [497, 236] width 427 height 19
type input "1__"
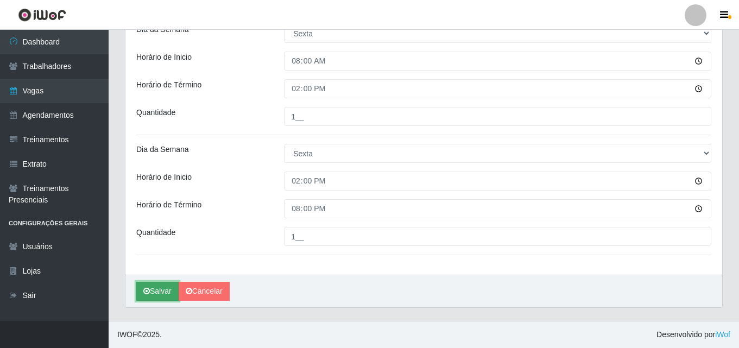
click at [164, 284] on button "Salvar" at bounding box center [157, 291] width 42 height 19
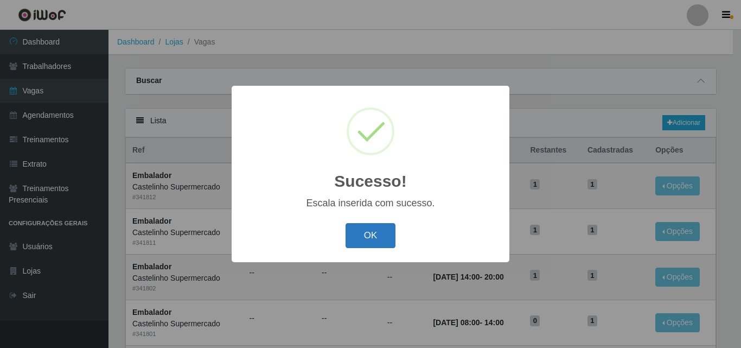
click at [376, 238] on button "OK" at bounding box center [371, 236] width 50 height 26
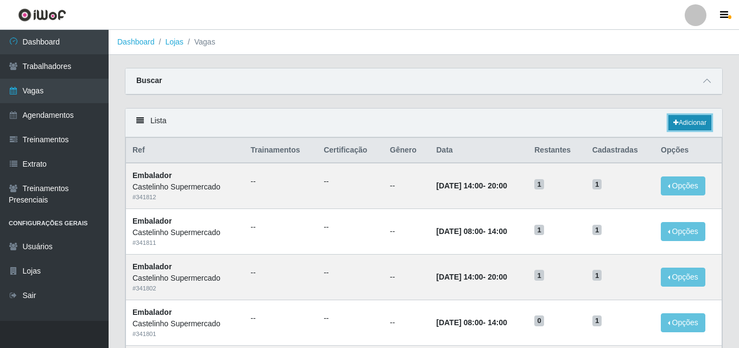
click at [687, 121] on link "Adicionar" at bounding box center [689, 122] width 43 height 15
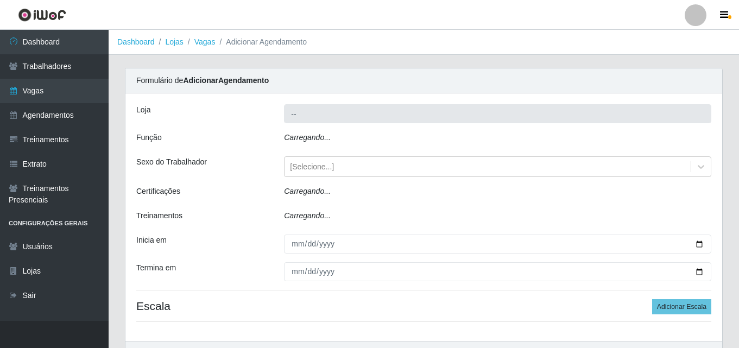
type input "Castelinho Supermercado"
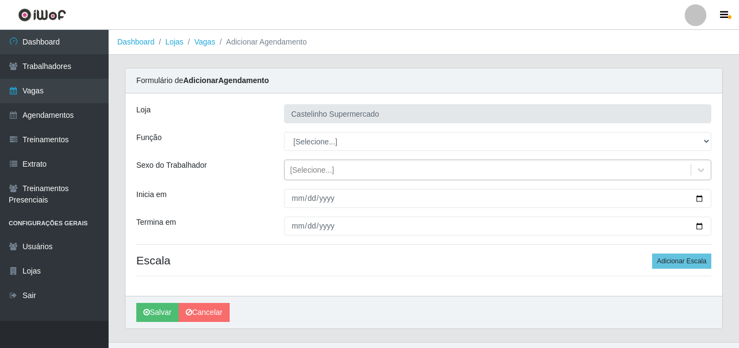
click at [314, 168] on div "[Selecione...]" at bounding box center [312, 169] width 44 height 11
click at [261, 144] on div "Função" at bounding box center [202, 141] width 148 height 19
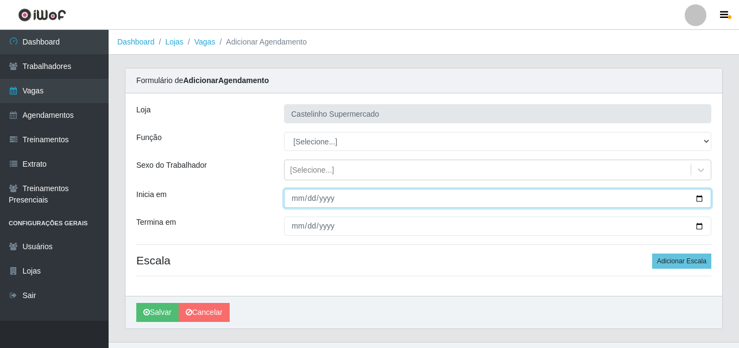
click at [295, 198] on input "Inicia em" at bounding box center [497, 198] width 427 height 19
type input "[PHONE_NUMBER]"
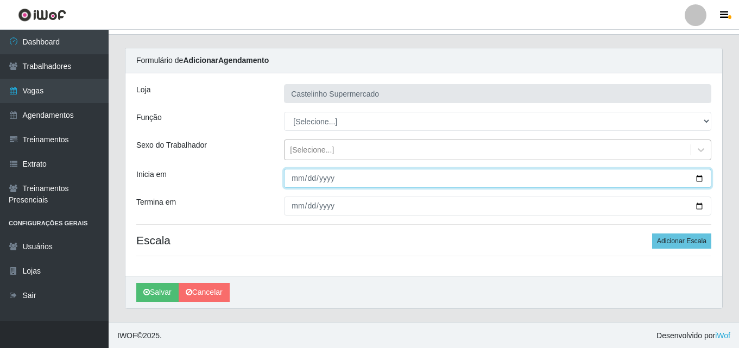
scroll to position [21, 0]
click at [296, 175] on input "[PHONE_NUMBER]" at bounding box center [497, 177] width 427 height 19
type input "[PHONE_NUMBER]"
type input "[DATE]"
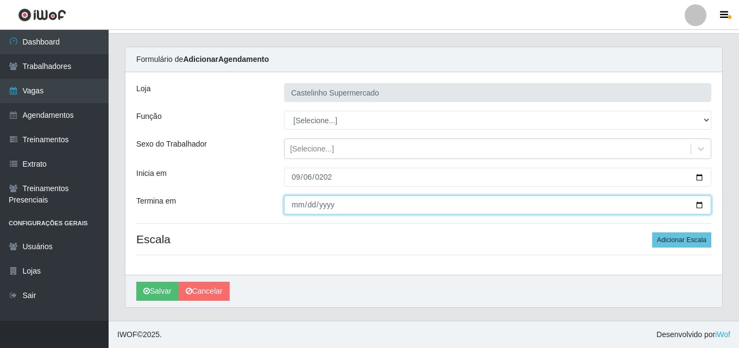
click at [296, 208] on input "Termina em" at bounding box center [497, 204] width 427 height 19
type input "[PHONE_NUMBER]"
type input "[DATE]"
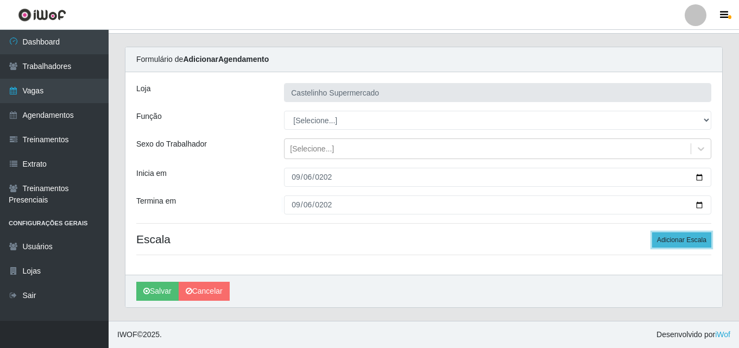
click at [689, 236] on button "Adicionar Escala" at bounding box center [681, 239] width 59 height 15
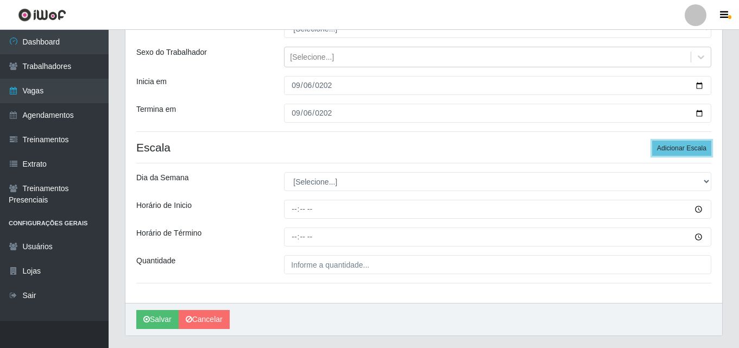
scroll to position [130, 0]
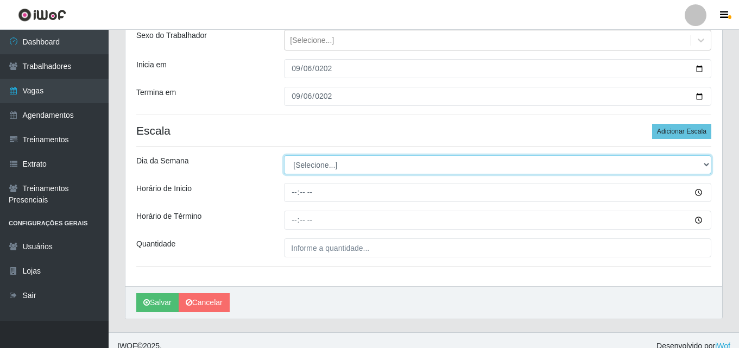
click at [312, 167] on select "[Selecione...] Segunda Terça Quarta Quinta Sexta Sábado Domingo" at bounding box center [497, 164] width 427 height 19
select select "6"
click at [284, 155] on select "[Selecione...] Segunda Terça Quarta Quinta Sexta Sábado Domingo" at bounding box center [497, 164] width 427 height 19
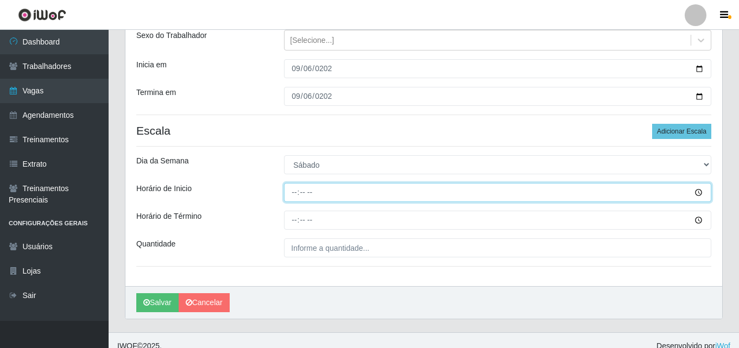
click at [294, 189] on input "Horário de Inicio" at bounding box center [497, 192] width 427 height 19
type input "10:00"
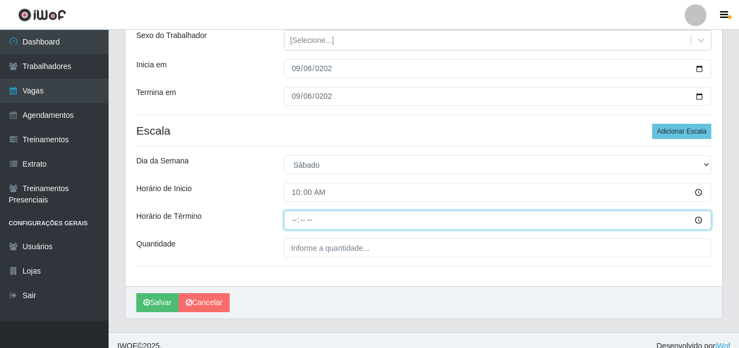
click at [295, 219] on input "Horário de Término" at bounding box center [497, 220] width 427 height 19
type input "15:00"
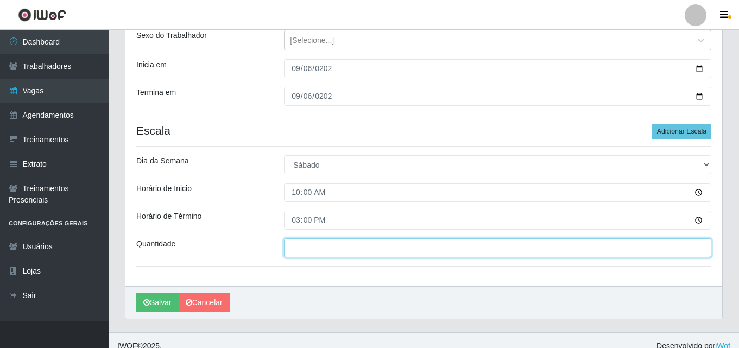
click at [296, 248] on input "___" at bounding box center [497, 247] width 427 height 19
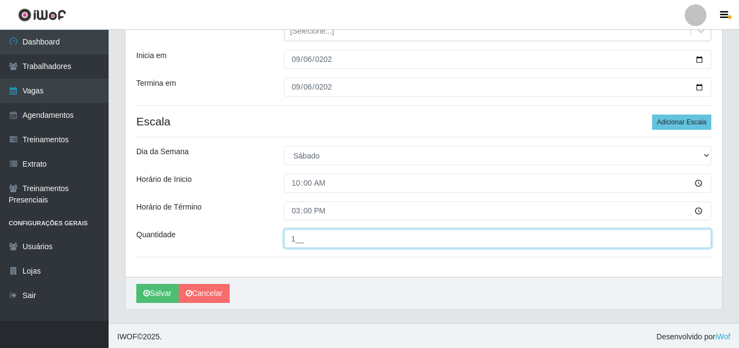
scroll to position [141, 0]
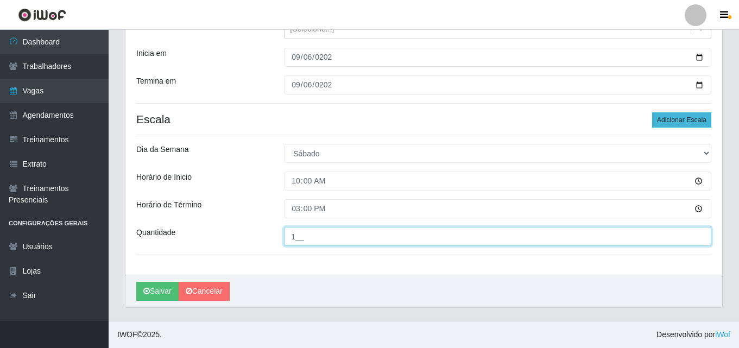
type input "1__"
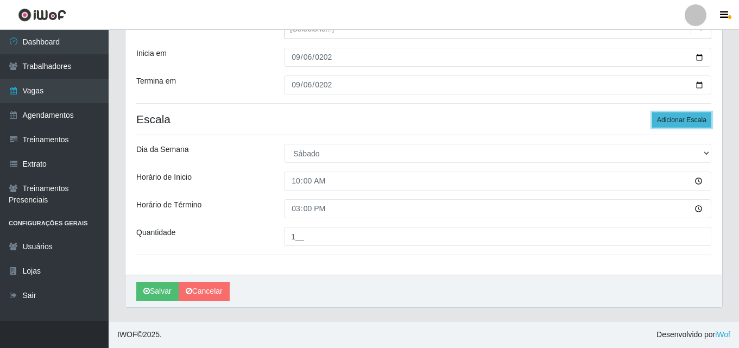
click at [678, 118] on button "Adicionar Escala" at bounding box center [681, 119] width 59 height 15
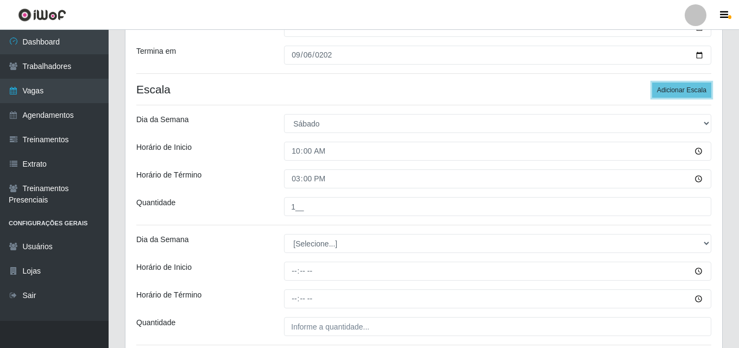
scroll to position [195, 0]
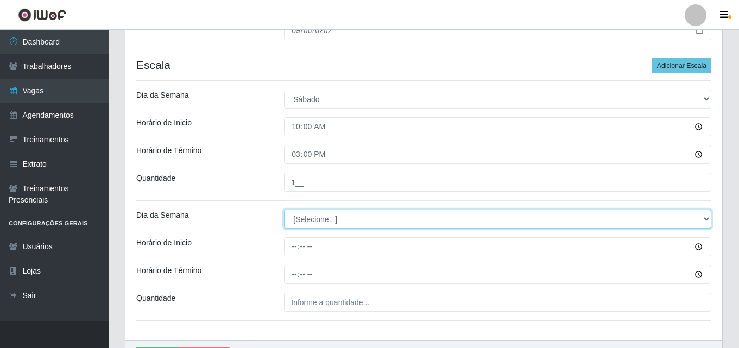
click at [304, 220] on select "[Selecione...] Segunda Terça Quarta Quinta Sexta Sábado Domingo" at bounding box center [497, 219] width 427 height 19
select select "6"
click at [284, 210] on select "[Selecione...] Segunda Terça Quarta Quinta Sexta Sábado Domingo" at bounding box center [497, 219] width 427 height 19
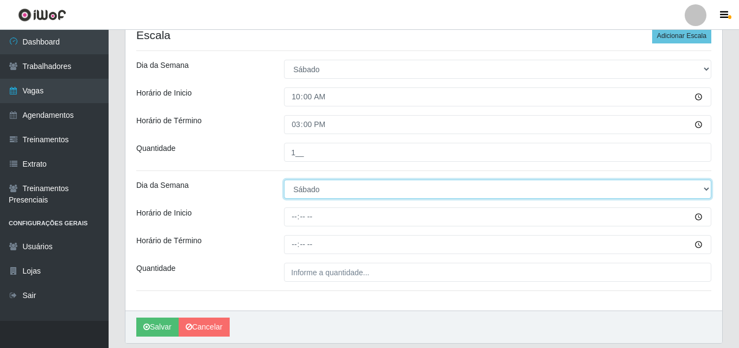
scroll to position [250, 0]
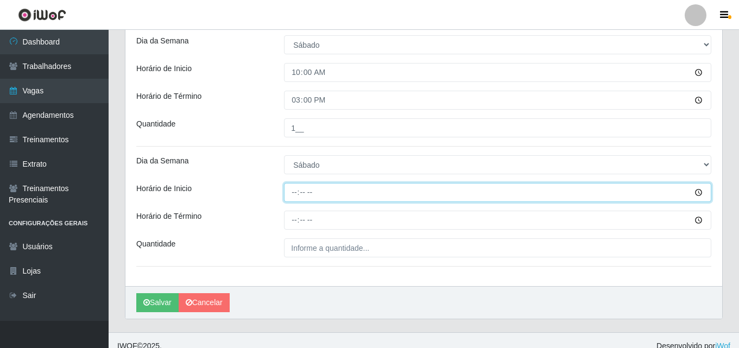
click at [293, 188] on input "Horário de Inicio" at bounding box center [497, 192] width 427 height 19
type input "14:00"
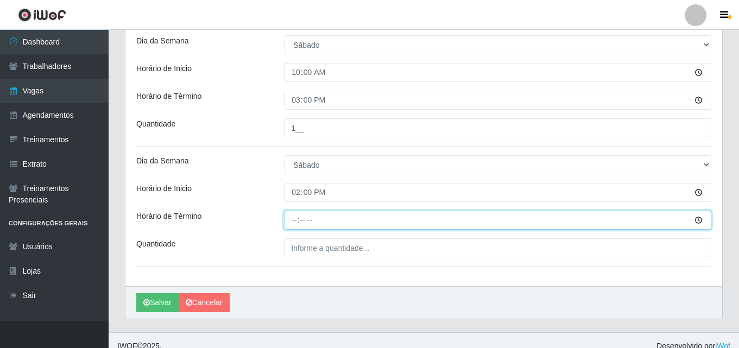
click at [296, 219] on input "Horário de Término" at bounding box center [497, 220] width 427 height 19
type input "20:00"
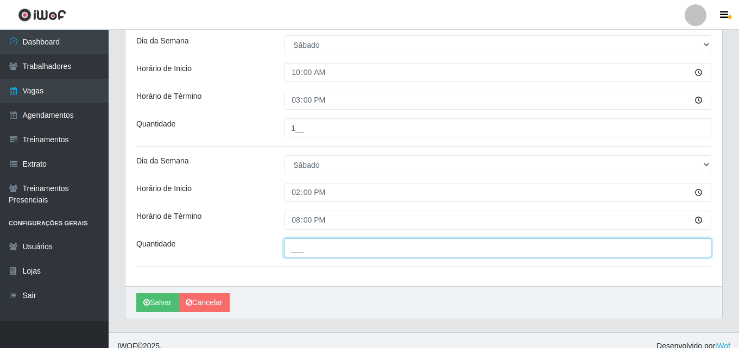
click at [299, 250] on input "___" at bounding box center [497, 247] width 427 height 19
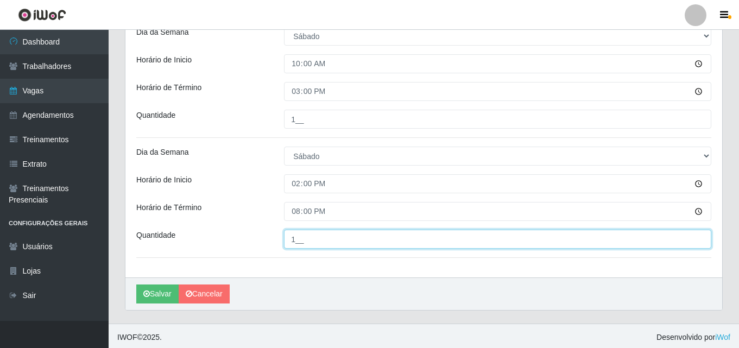
scroll to position [261, 0]
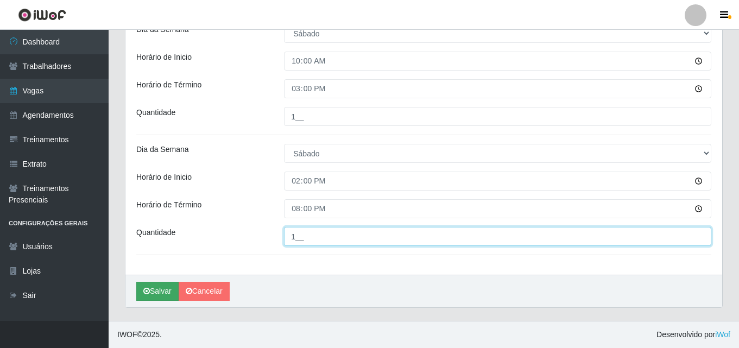
type input "1__"
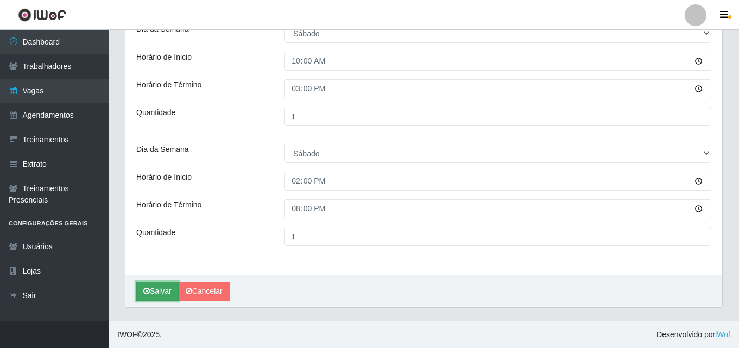
click at [167, 288] on button "Salvar" at bounding box center [157, 291] width 42 height 19
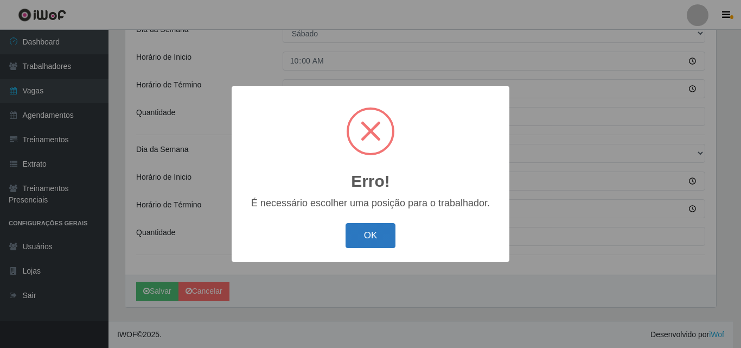
click at [380, 232] on button "OK" at bounding box center [371, 236] width 50 height 26
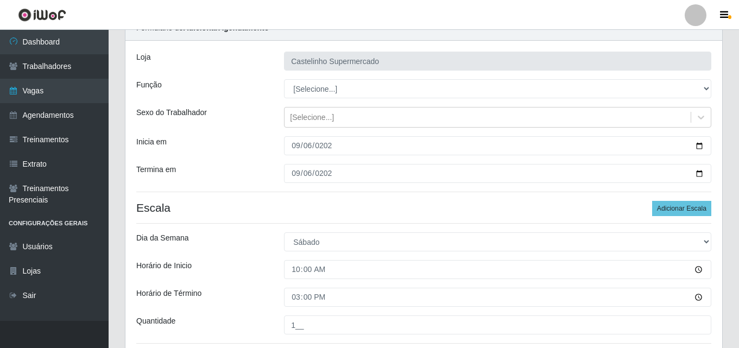
scroll to position [0, 0]
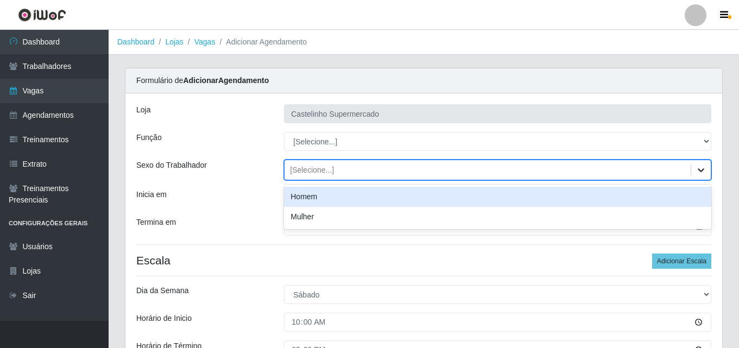
click at [691, 169] on div at bounding box center [701, 170] width 20 height 20
click at [251, 160] on div "Sexo do Trabalhador" at bounding box center [202, 170] width 148 height 21
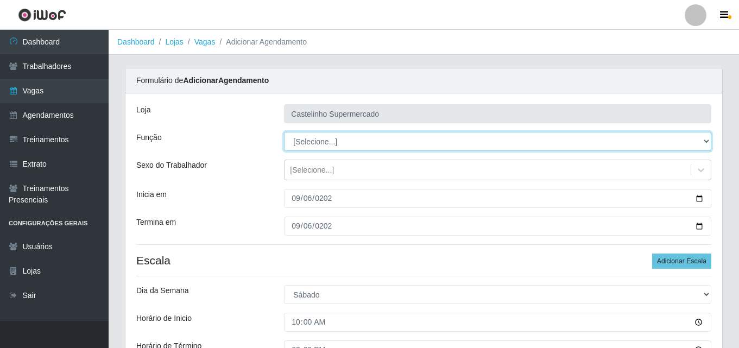
click at [698, 140] on select "[Selecione...] ASG ASG + ASG ++ Balconista de Açougue Balconista de Açougue + B…" at bounding box center [497, 141] width 427 height 19
select select "70"
click at [284, 132] on select "[Selecione...] ASG ASG + ASG ++ Balconista de Açougue Balconista de Açougue + B…" at bounding box center [497, 141] width 427 height 19
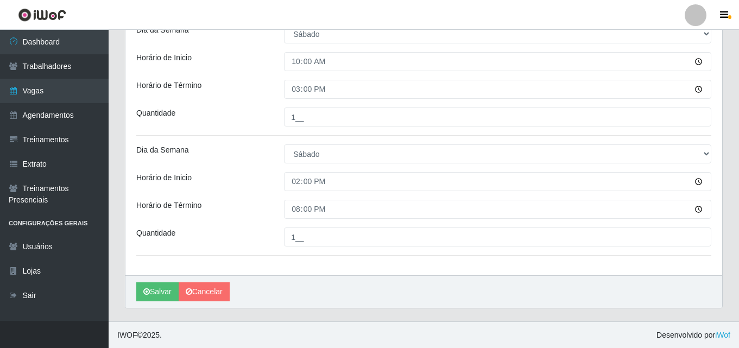
scroll to position [261, 0]
click at [159, 291] on button "Salvar" at bounding box center [157, 291] width 42 height 19
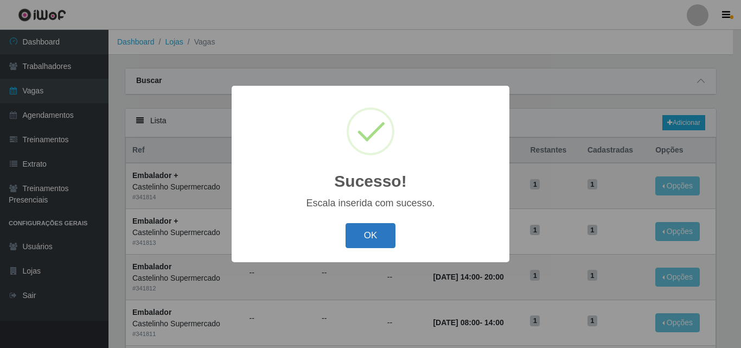
click at [384, 233] on button "OK" at bounding box center [371, 236] width 50 height 26
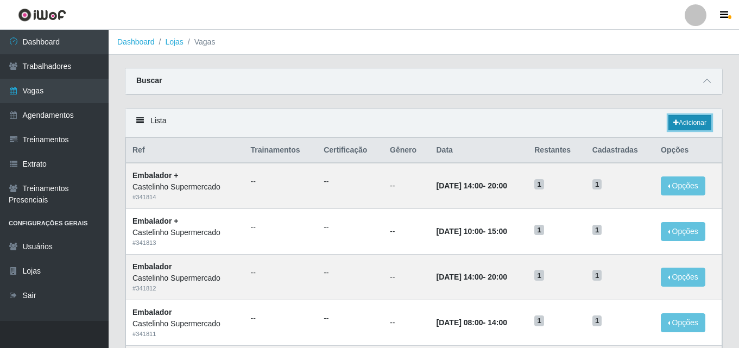
click at [682, 122] on link "Adicionar" at bounding box center [689, 122] width 43 height 15
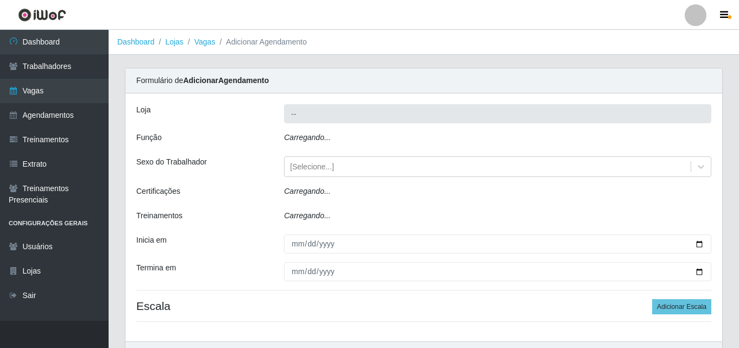
type input "Castelinho Supermercado"
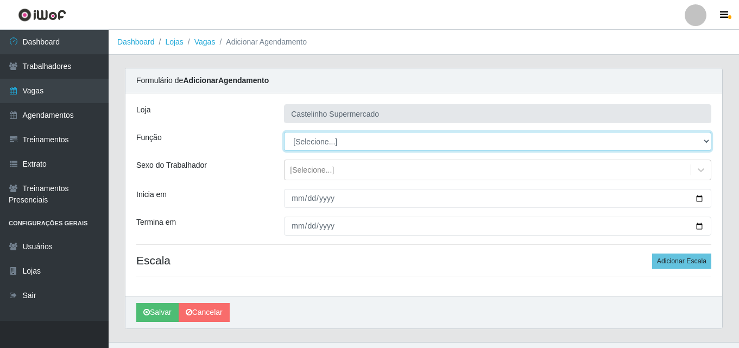
click at [704, 141] on select "[Selecione...] ASG ASG + ASG ++ Balconista de Açougue Balconista de Açougue + B…" at bounding box center [497, 141] width 427 height 19
select select "70"
click at [284, 132] on select "[Selecione...] ASG ASG + ASG ++ Balconista de Açougue Balconista de Açougue + B…" at bounding box center [497, 141] width 427 height 19
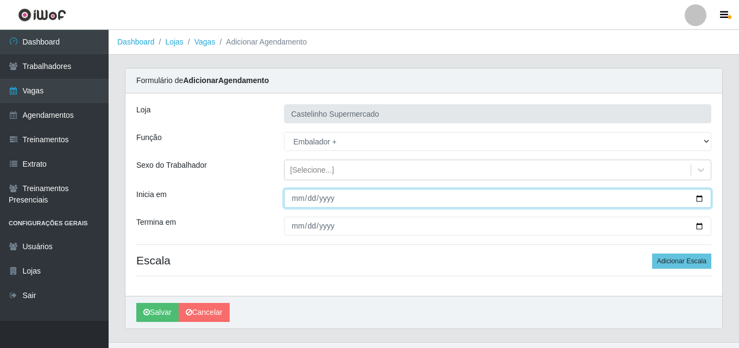
click at [296, 195] on input "Inicia em" at bounding box center [497, 198] width 427 height 19
type input "[DATE]"
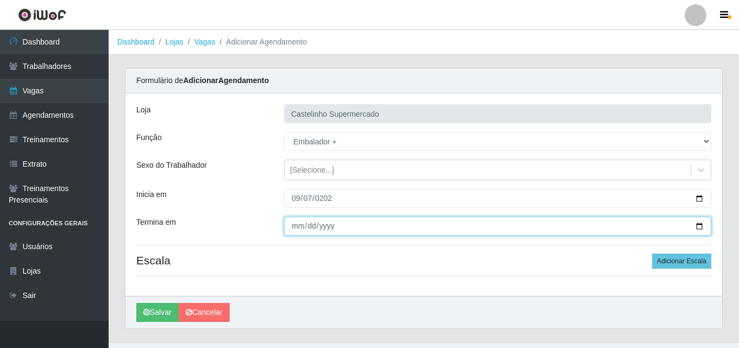
click at [297, 225] on input "Termina em" at bounding box center [497, 226] width 427 height 19
type input "[DATE]"
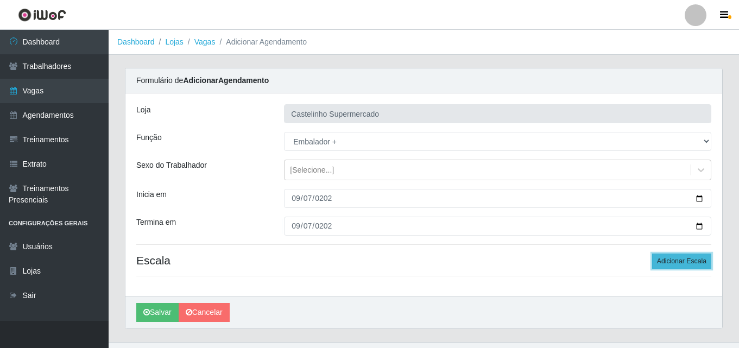
click at [683, 262] on button "Adicionar Escala" at bounding box center [681, 260] width 59 height 15
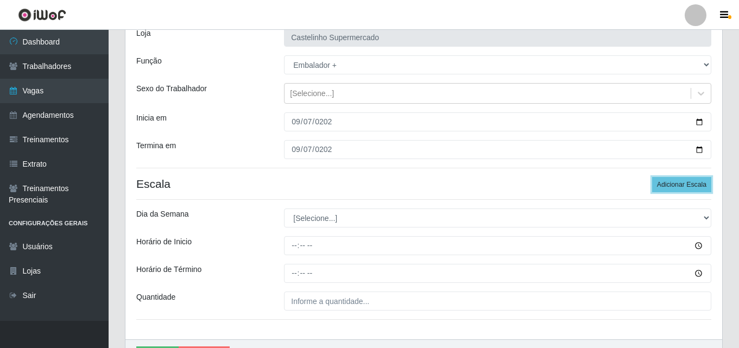
scroll to position [109, 0]
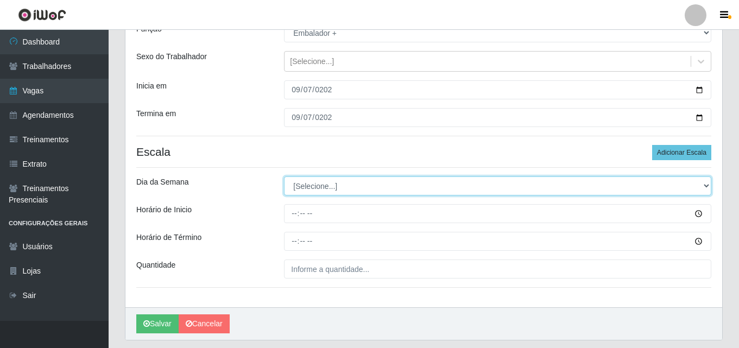
click at [706, 186] on select "[Selecione...] Segunda Terça Quarta Quinta Sexta Sábado Domingo" at bounding box center [497, 185] width 427 height 19
select select "0"
click at [284, 176] on select "[Selecione...] Segunda Terça Quarta Quinta Sexta Sábado Domingo" at bounding box center [497, 185] width 427 height 19
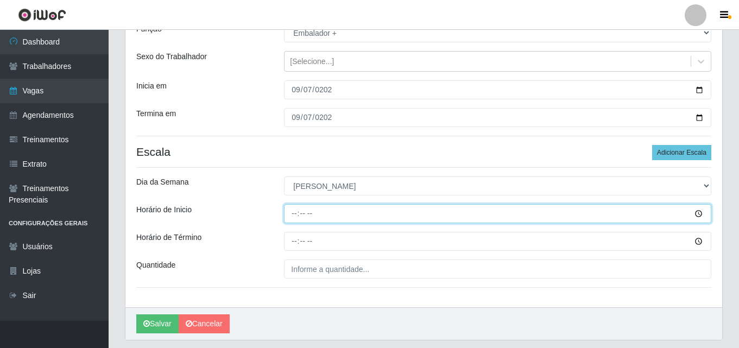
click at [289, 212] on input "Horário de Inicio" at bounding box center [497, 213] width 427 height 19
type input "07:00"
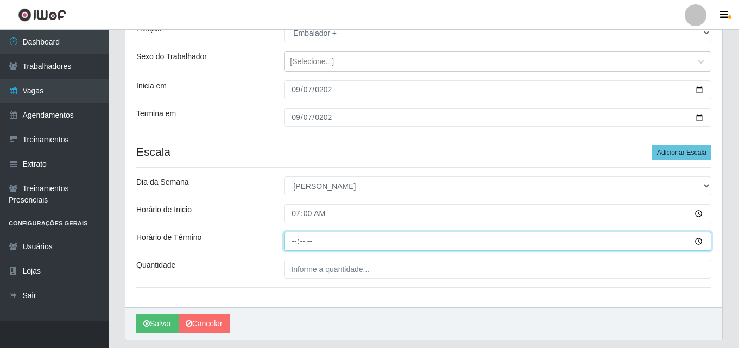
click at [290, 242] on input "Horário de Término" at bounding box center [497, 241] width 427 height 19
type input "13:00"
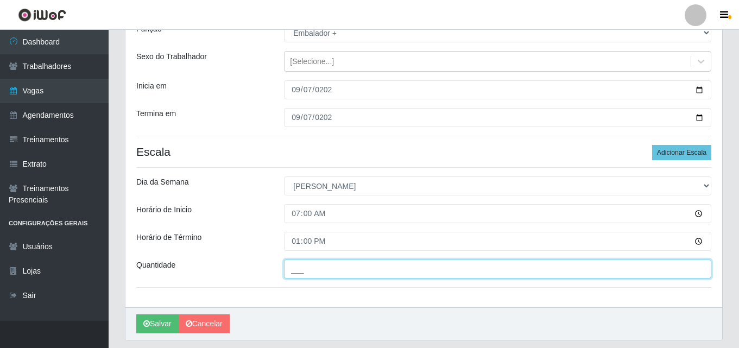
click at [295, 269] on input "___" at bounding box center [497, 268] width 427 height 19
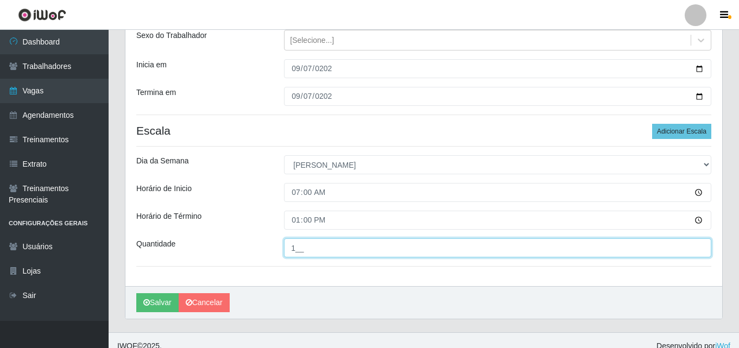
scroll to position [141, 0]
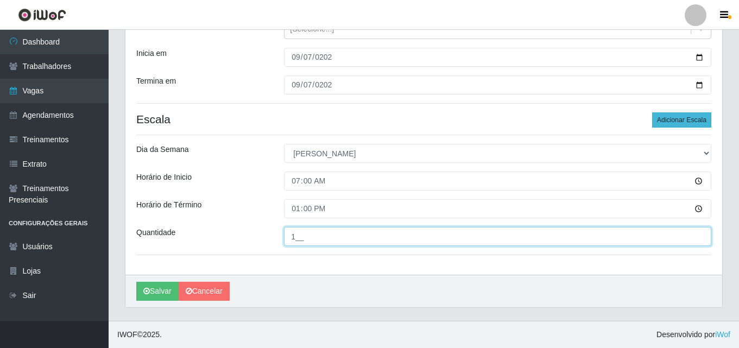
type input "1__"
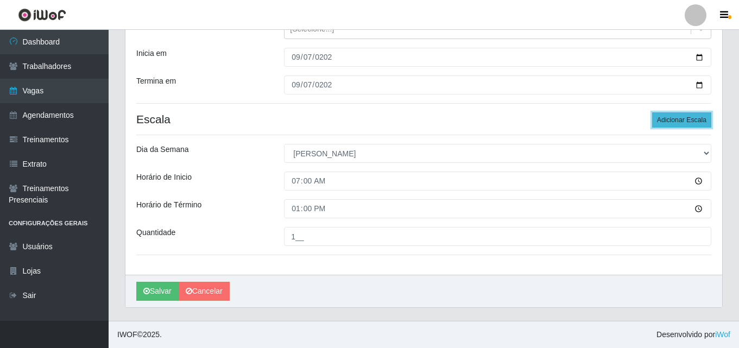
click at [675, 118] on button "Adicionar Escala" at bounding box center [681, 119] width 59 height 15
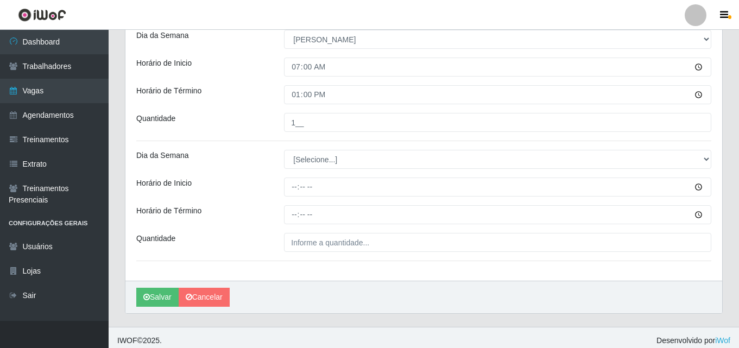
scroll to position [261, 0]
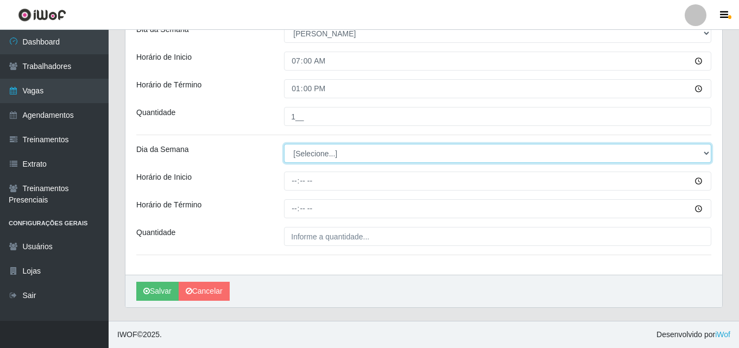
click at [705, 155] on select "[Selecione...] Segunda Terça Quarta Quinta Sexta Sábado Domingo" at bounding box center [497, 153] width 427 height 19
select select "0"
click at [284, 144] on select "[Selecione...] Segunda Terça Quarta Quinta Sexta Sábado Domingo" at bounding box center [497, 153] width 427 height 19
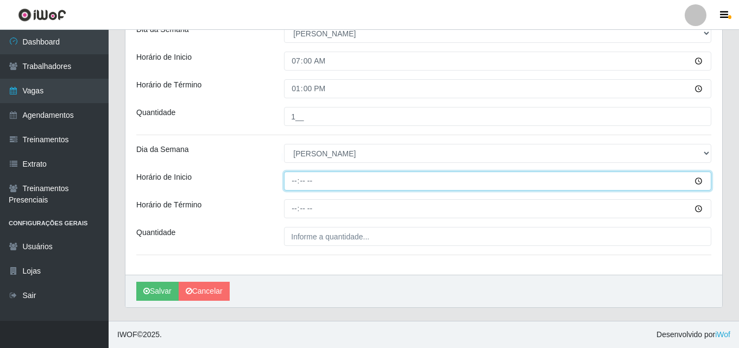
click at [293, 179] on input "Horário de Inicio" at bounding box center [497, 181] width 427 height 19
type input "07:30"
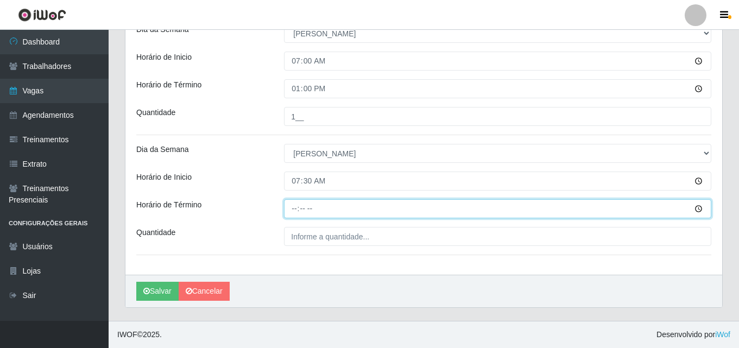
click at [293, 206] on input "Horário de Término" at bounding box center [497, 208] width 427 height 19
type input "13:30"
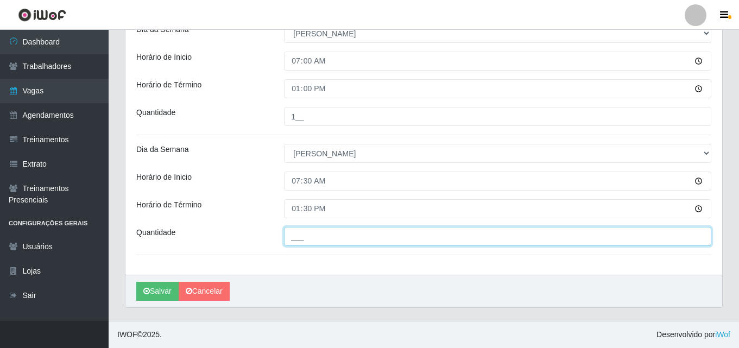
click at [293, 234] on input "___" at bounding box center [497, 236] width 427 height 19
type input "1__"
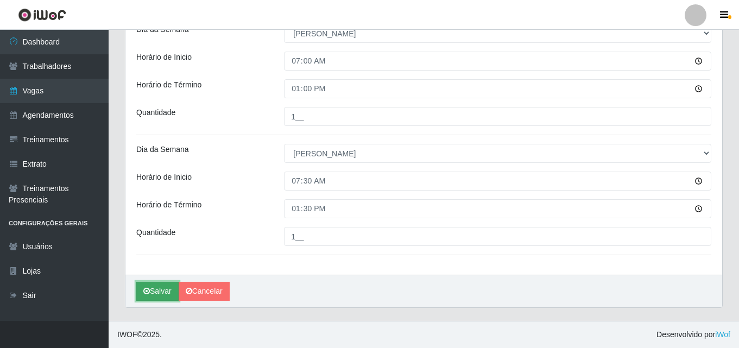
click at [163, 288] on button "Salvar" at bounding box center [157, 291] width 42 height 19
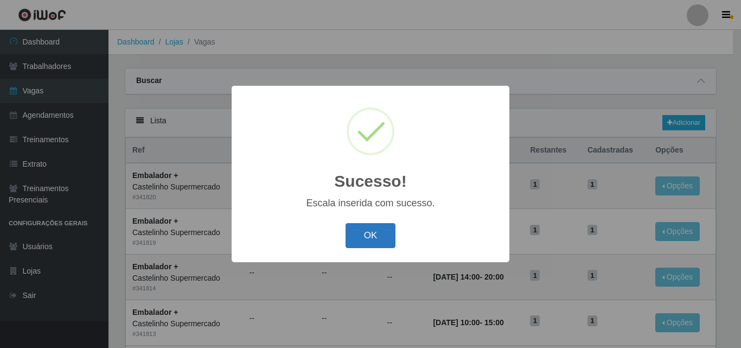
click at [372, 243] on button "OK" at bounding box center [371, 236] width 50 height 26
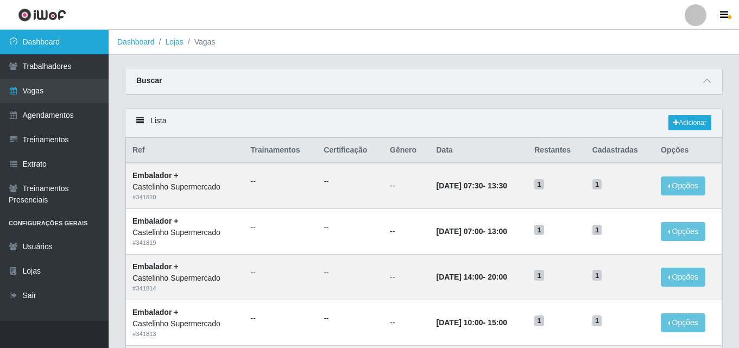
click at [46, 40] on link "Dashboard" at bounding box center [54, 42] width 109 height 24
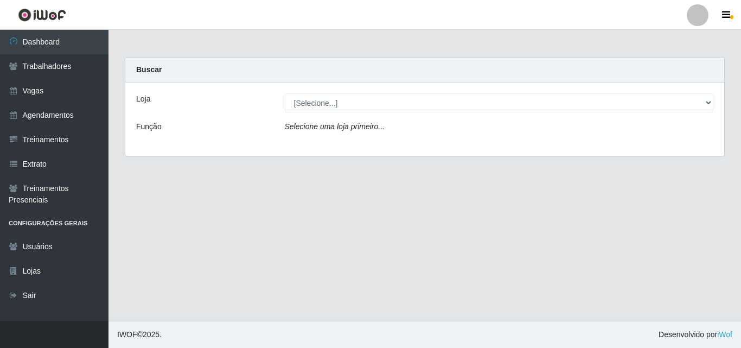
click at [351, 133] on div "Selecione uma loja primeiro..." at bounding box center [500, 129] width 446 height 16
click at [308, 126] on icon "Selecione uma loja primeiro..." at bounding box center [335, 126] width 100 height 9
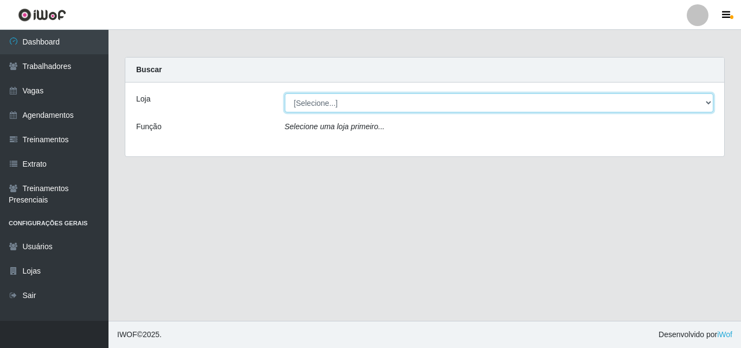
click at [338, 103] on select "[Selecione...] Castelinho Supermercado" at bounding box center [499, 102] width 429 height 19
select select "377"
click at [285, 93] on select "[Selecione...] Castelinho Supermercado" at bounding box center [499, 102] width 429 height 19
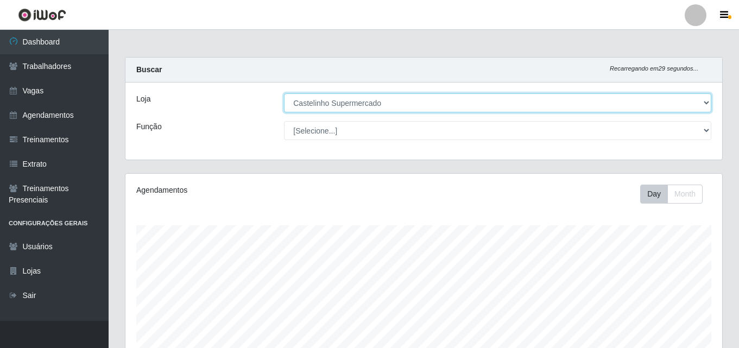
scroll to position [225, 597]
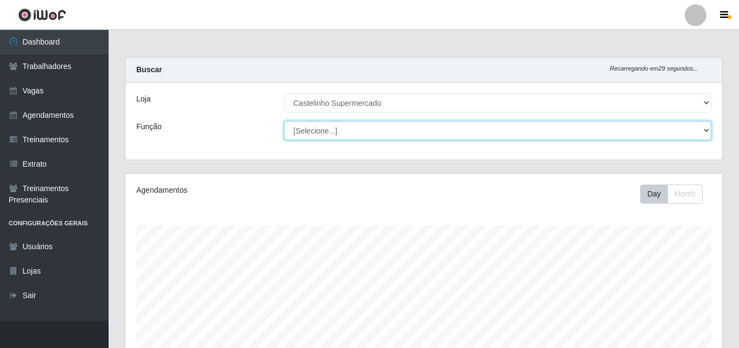
drag, startPoint x: 312, startPoint y: 134, endPoint x: 307, endPoint y: 130, distance: 5.9
click at [307, 130] on select "[Selecione...] ASG ASG + ASG ++ Balconista de Açougue Balconista de Açougue + B…" at bounding box center [497, 130] width 427 height 19
select select "1"
click at [284, 121] on select "[Selecione...] ASG ASG + ASG ++ Balconista de Açougue Balconista de Açougue + B…" at bounding box center [497, 130] width 427 height 19
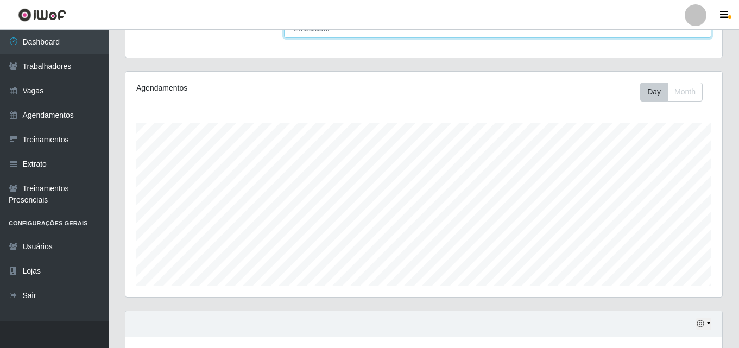
scroll to position [21, 0]
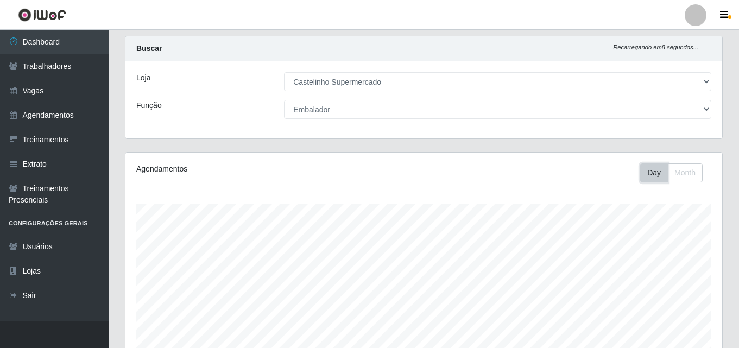
click at [648, 171] on button "Day" at bounding box center [654, 172] width 28 height 19
click at [650, 173] on button "Day" at bounding box center [654, 172] width 28 height 19
drag, startPoint x: 650, startPoint y: 173, endPoint x: 346, endPoint y: 173, distance: 304.5
click at [346, 173] on div "Agendamentos" at bounding box center [251, 168] width 230 height 11
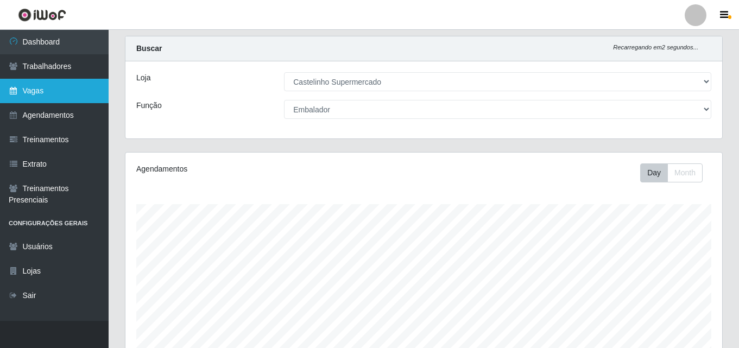
click at [30, 92] on link "Vagas" at bounding box center [54, 91] width 109 height 24
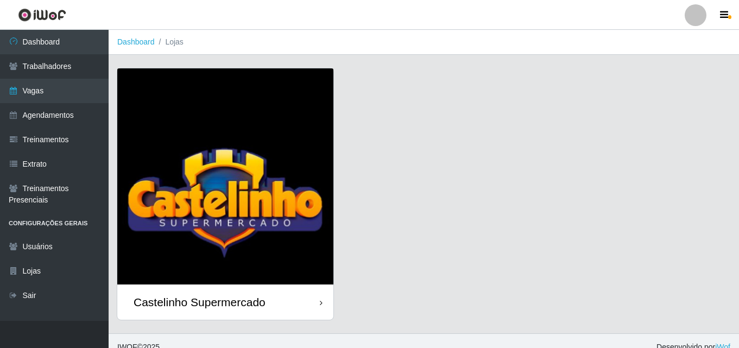
click at [203, 300] on div "Castelinho Supermercado" at bounding box center [200, 302] width 132 height 14
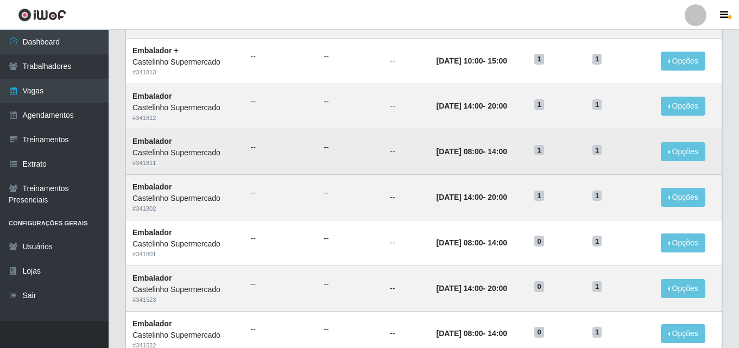
scroll to position [271, 0]
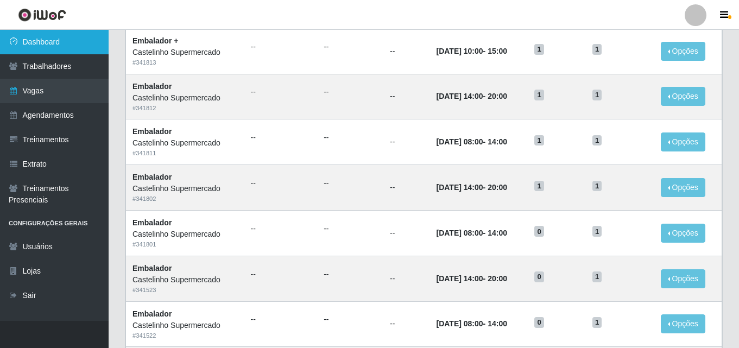
click at [55, 40] on link "Dashboard" at bounding box center [54, 42] width 109 height 24
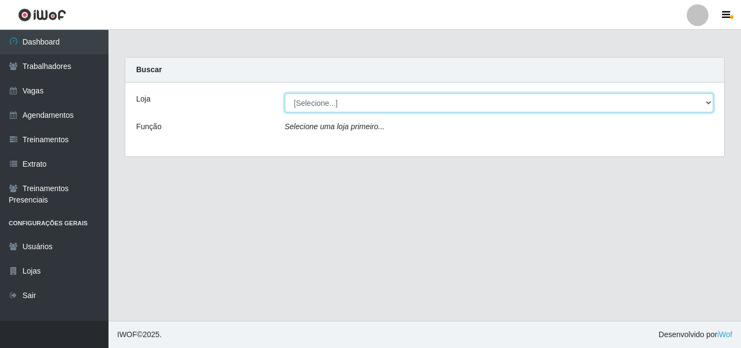
click at [702, 102] on select "[Selecione...] Castelinho Supermercado" at bounding box center [499, 102] width 429 height 19
select select "377"
click at [285, 93] on select "[Selecione...] Castelinho Supermercado" at bounding box center [499, 102] width 429 height 19
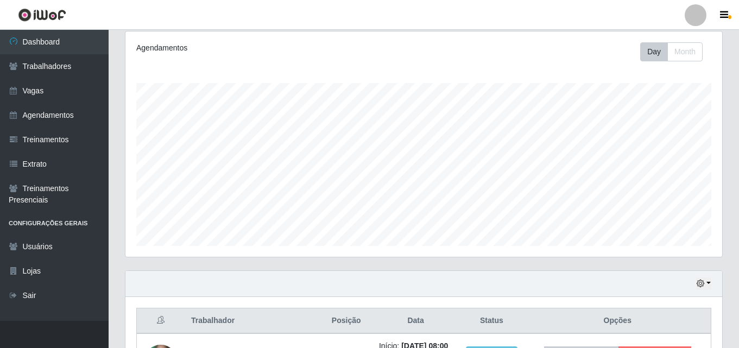
scroll to position [130, 0]
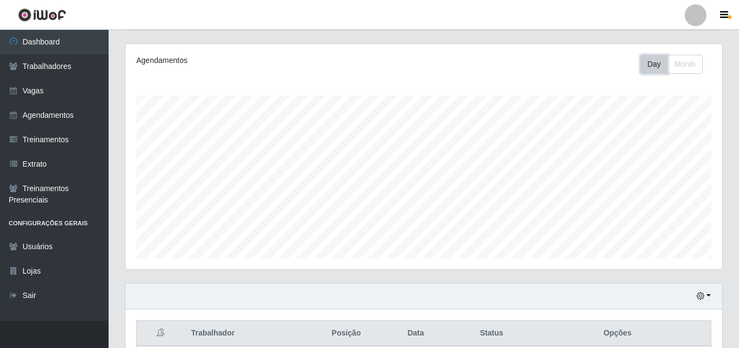
click at [649, 66] on button "Day" at bounding box center [654, 64] width 28 height 19
click at [650, 68] on button "Day" at bounding box center [654, 64] width 28 height 19
click at [699, 65] on button "Month" at bounding box center [684, 64] width 35 height 19
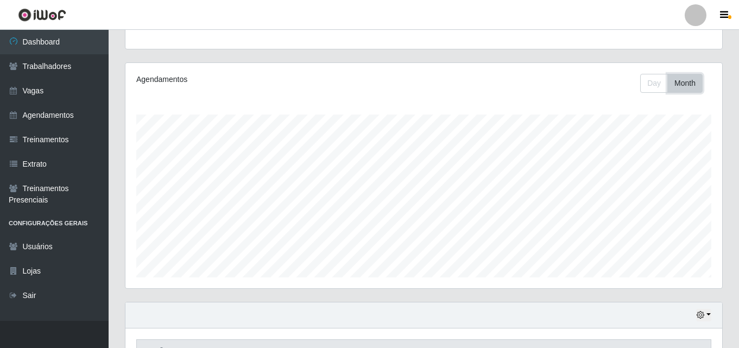
scroll to position [75, 0]
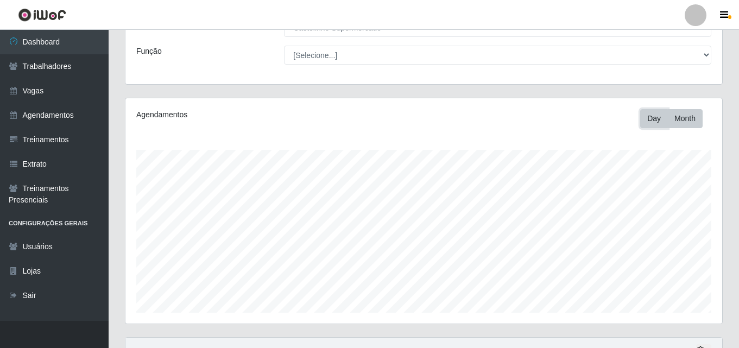
click at [650, 117] on button "Day" at bounding box center [654, 118] width 28 height 19
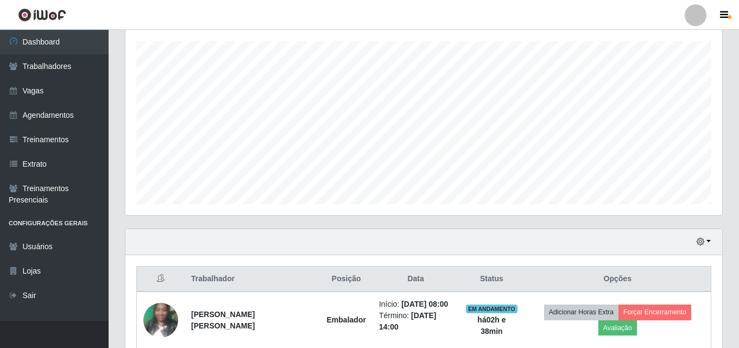
scroll to position [293, 0]
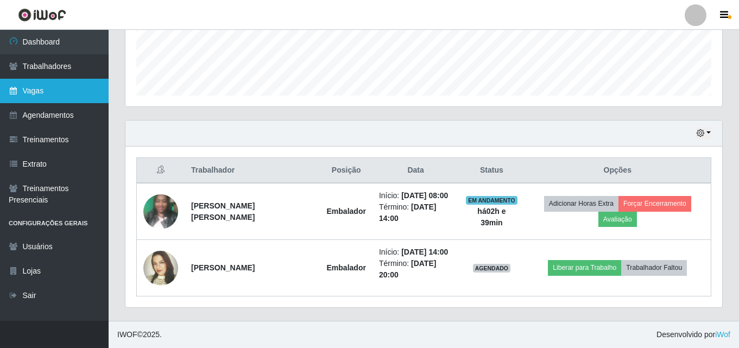
click at [33, 92] on link "Vagas" at bounding box center [54, 91] width 109 height 24
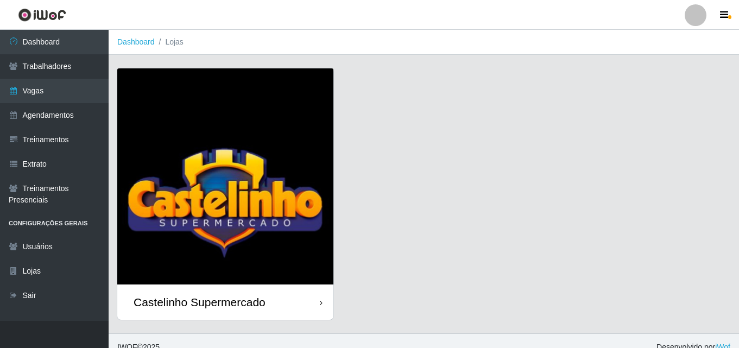
click at [195, 307] on div "Castelinho Supermercado" at bounding box center [200, 302] width 132 height 14
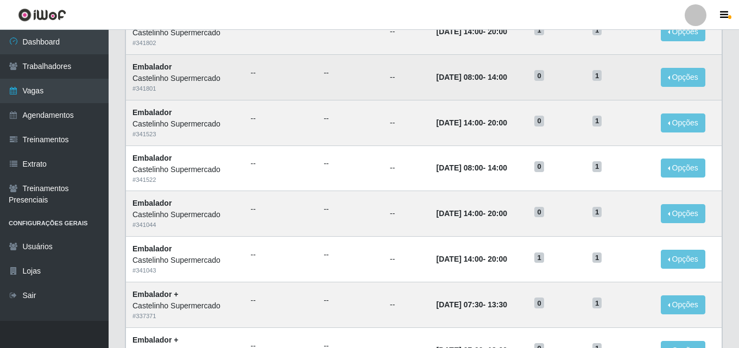
scroll to position [434, 0]
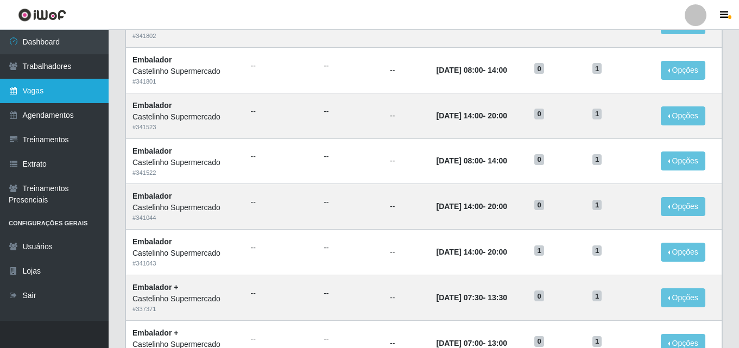
click at [43, 88] on link "Vagas" at bounding box center [54, 91] width 109 height 24
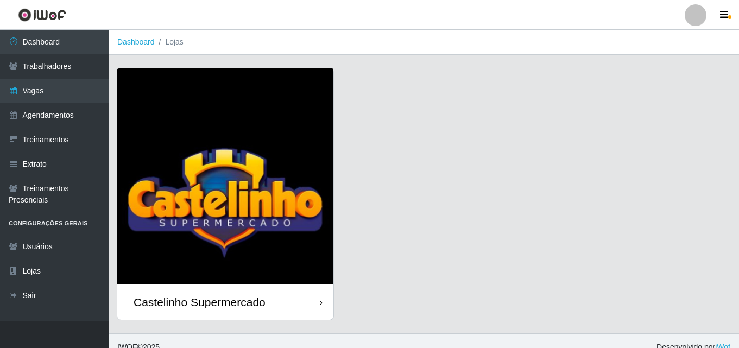
click at [168, 299] on div "Castelinho Supermercado" at bounding box center [200, 302] width 132 height 14
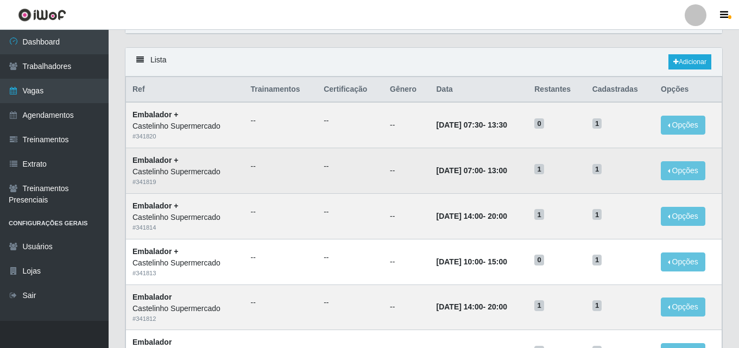
scroll to position [54, 0]
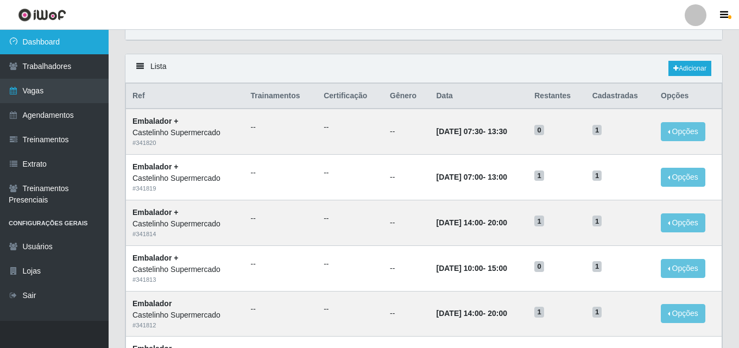
click at [29, 37] on link "Dashboard" at bounding box center [54, 42] width 109 height 24
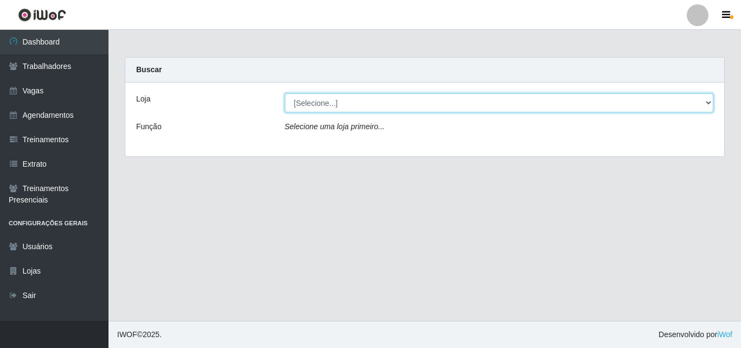
click at [343, 104] on select "[Selecione...] Castelinho Supermercado" at bounding box center [499, 102] width 429 height 19
select select "377"
click at [285, 93] on select "[Selecione...] Castelinho Supermercado" at bounding box center [499, 102] width 429 height 19
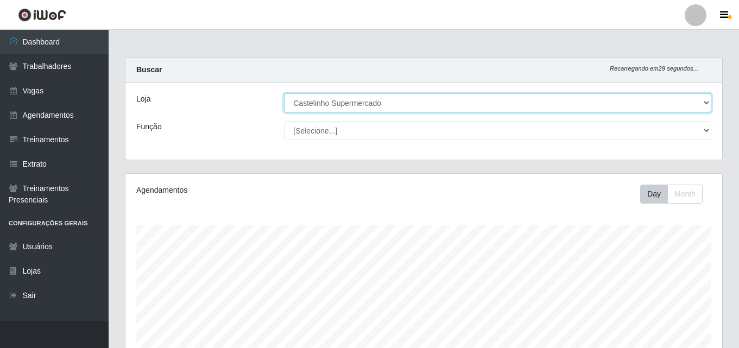
scroll to position [225, 597]
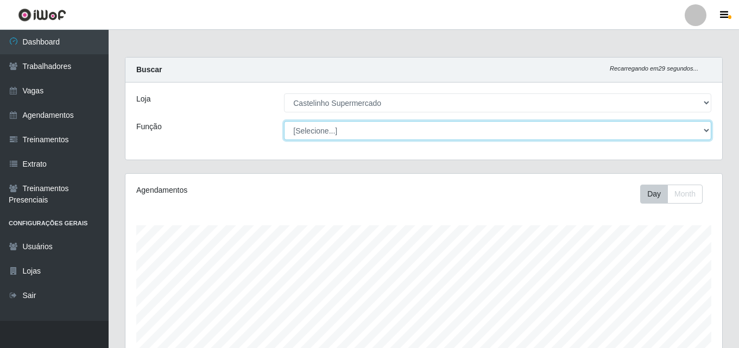
click at [319, 132] on select "[Selecione...] ASG ASG + ASG ++ Balconista de Açougue Balconista de Açougue + B…" at bounding box center [497, 130] width 427 height 19
select select "1"
click at [284, 121] on select "[Selecione...] ASG ASG + ASG ++ Balconista de Açougue Balconista de Açougue + B…" at bounding box center [497, 130] width 427 height 19
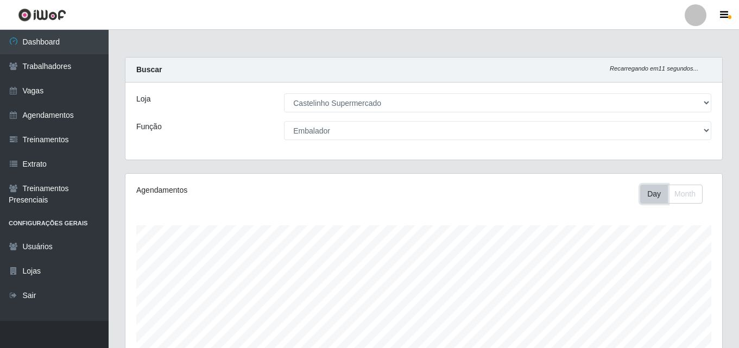
click at [656, 195] on button "Day" at bounding box center [654, 194] width 28 height 19
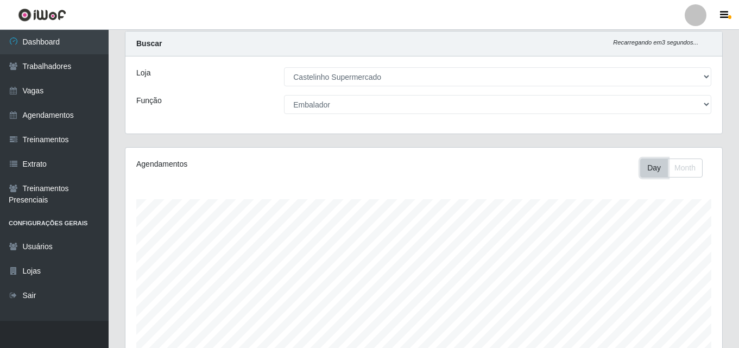
scroll to position [0, 0]
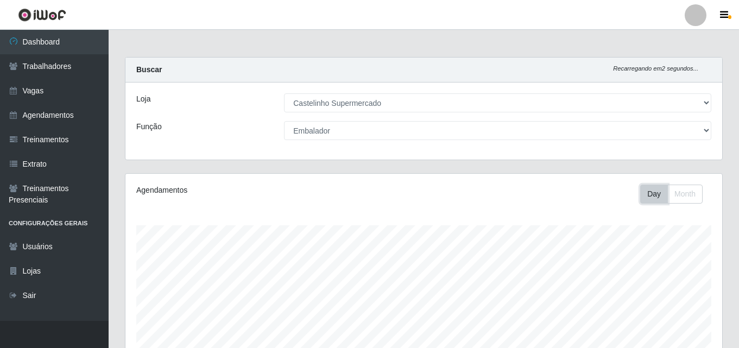
click at [648, 193] on button "Day" at bounding box center [654, 194] width 28 height 19
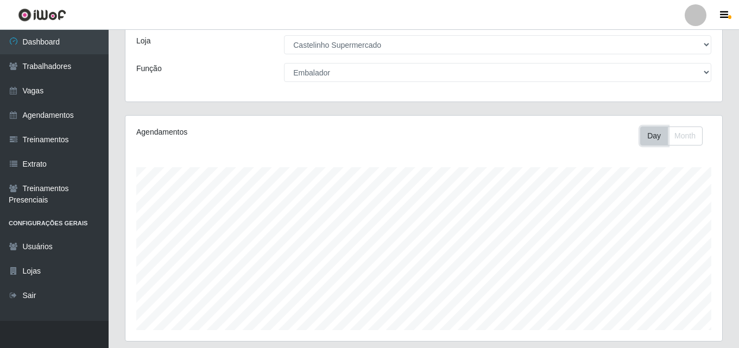
scroll to position [217, 0]
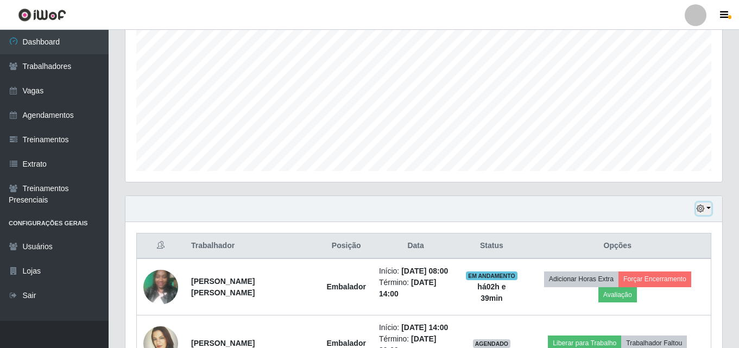
click at [709, 208] on button "button" at bounding box center [703, 208] width 15 height 12
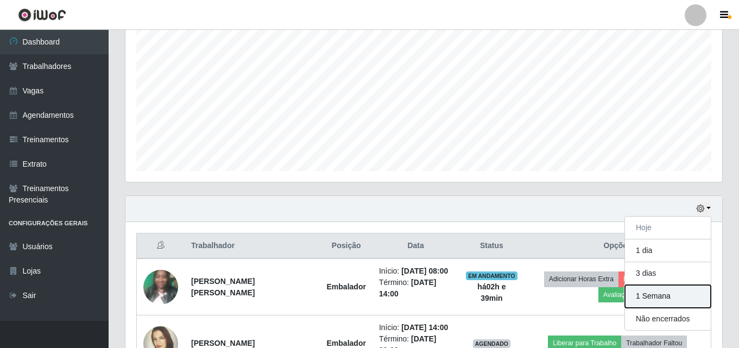
click at [666, 293] on button "1 Semana" at bounding box center [668, 296] width 86 height 23
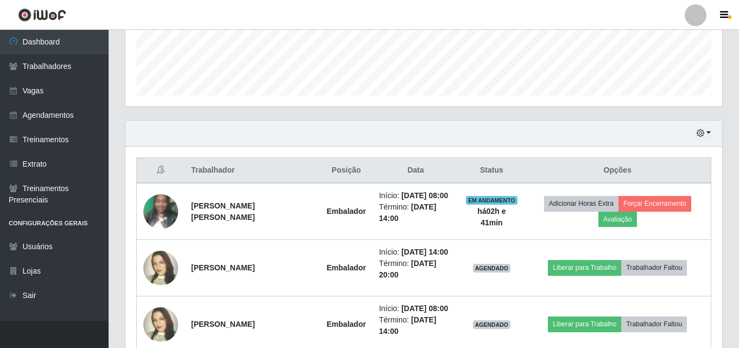
scroll to position [405, 0]
